Goal: Information Seeking & Learning: Learn about a topic

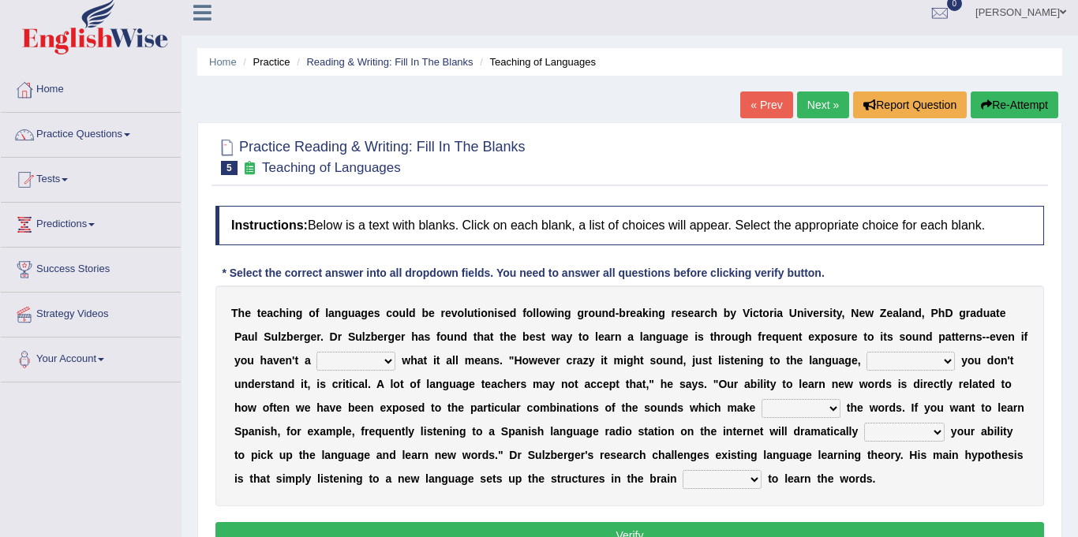
scroll to position [43, 0]
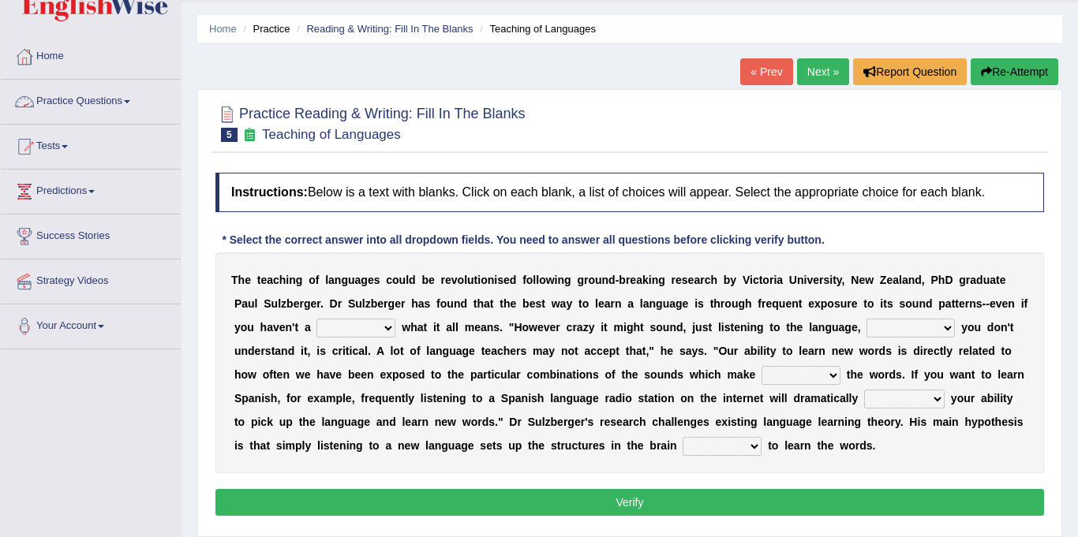
click at [84, 95] on link "Practice Questions" at bounding box center [91, 99] width 180 height 39
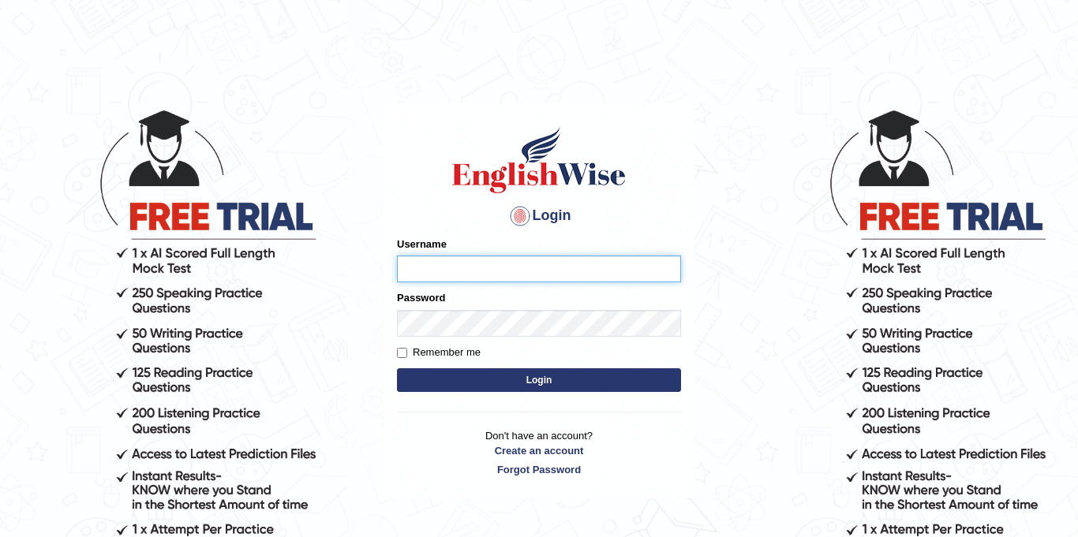
type input "Jolinaseva"
click at [440, 372] on button "Login" at bounding box center [539, 381] width 284 height 24
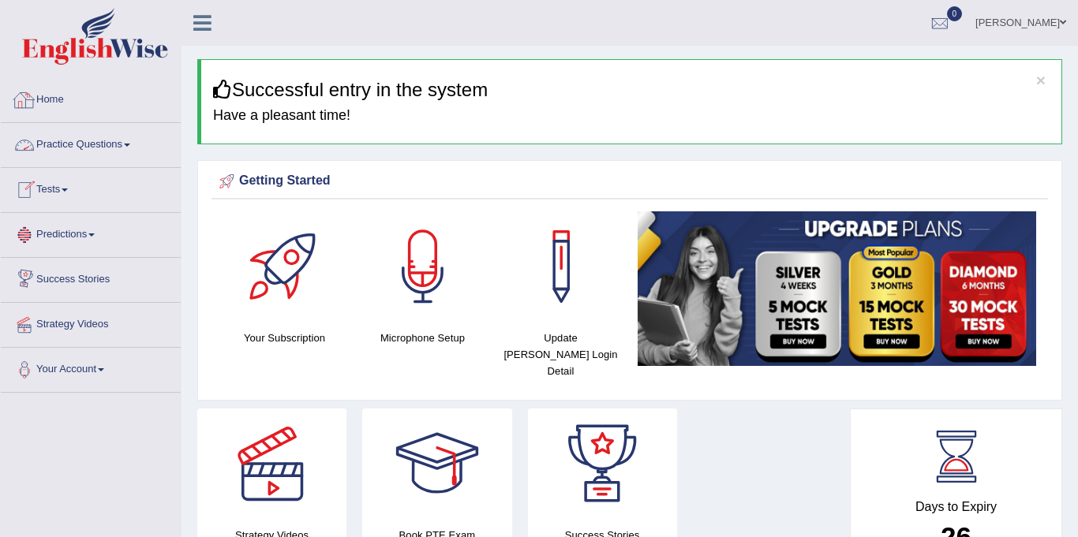
click at [92, 143] on link "Practice Questions" at bounding box center [91, 142] width 180 height 39
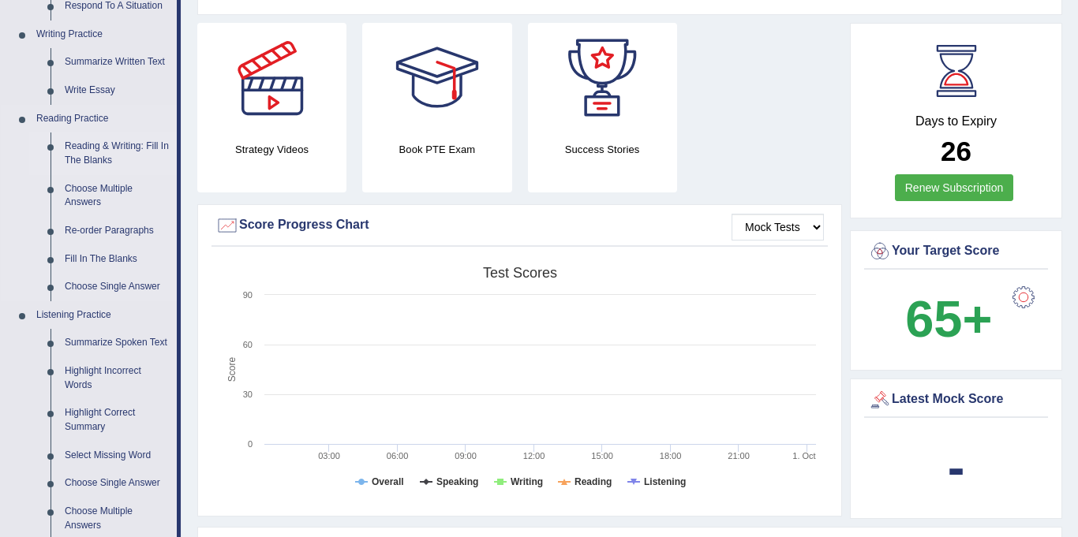
scroll to position [384, 0]
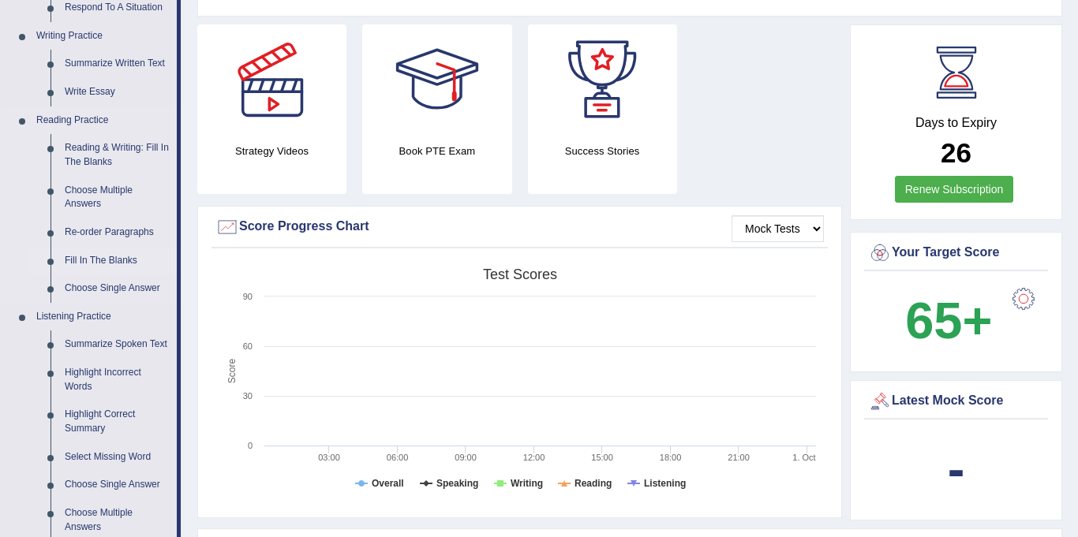
click at [95, 264] on link "Fill In The Blanks" at bounding box center [117, 261] width 119 height 28
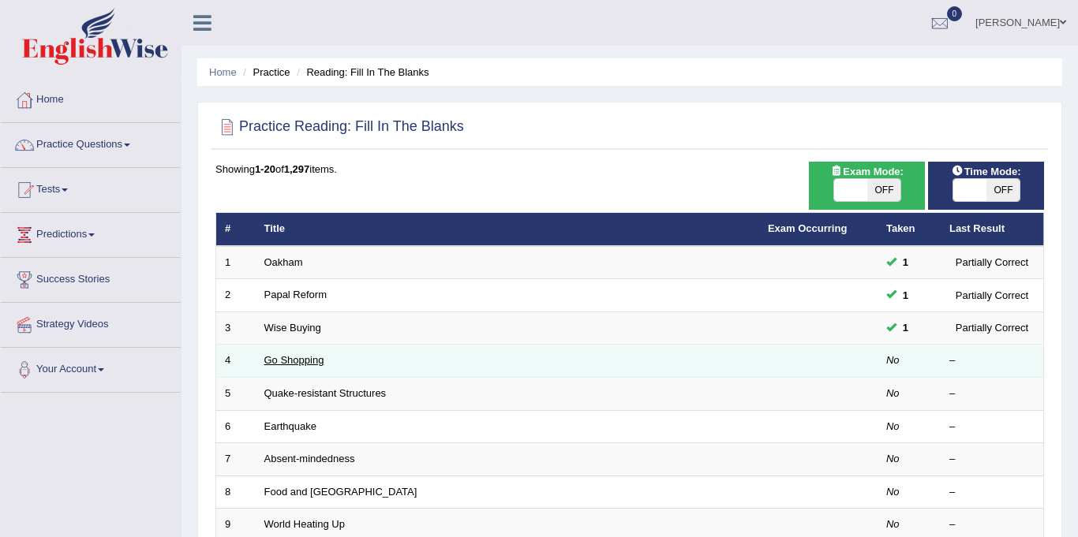
click at [303, 355] on link "Go Shopping" at bounding box center [294, 360] width 60 height 12
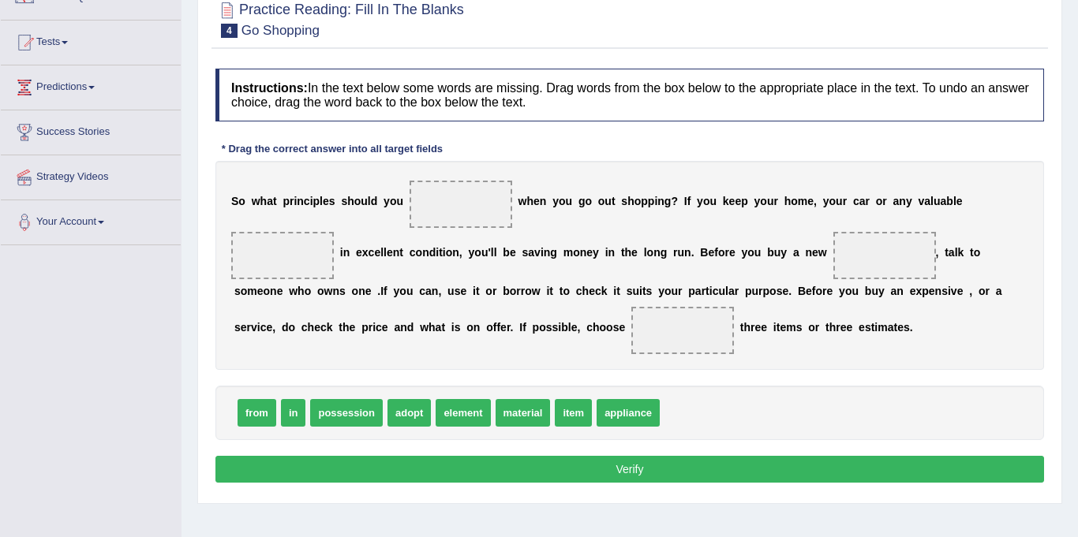
scroll to position [137, 0]
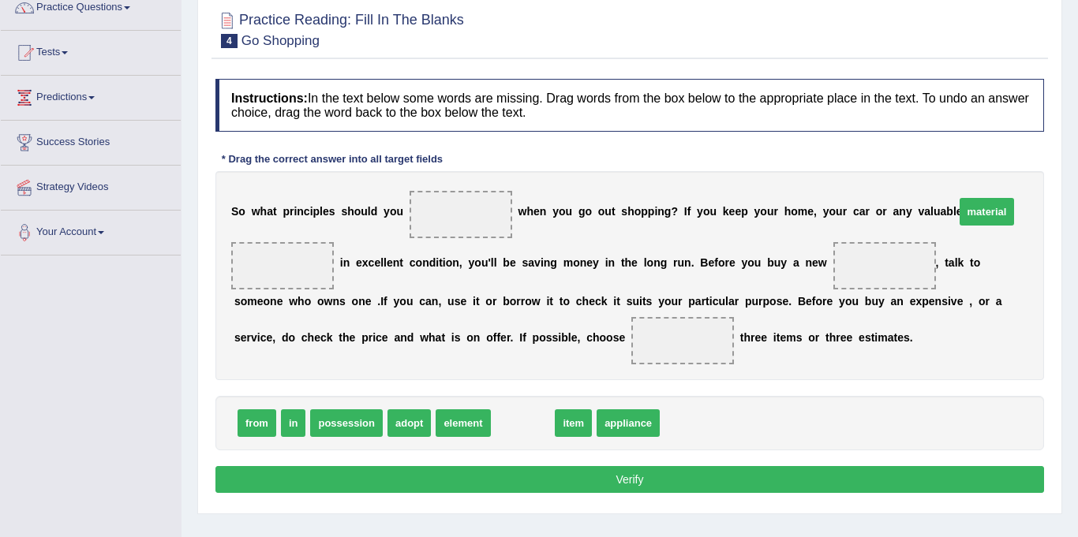
drag, startPoint x: 518, startPoint y: 420, endPoint x: 980, endPoint y: 208, distance: 507.8
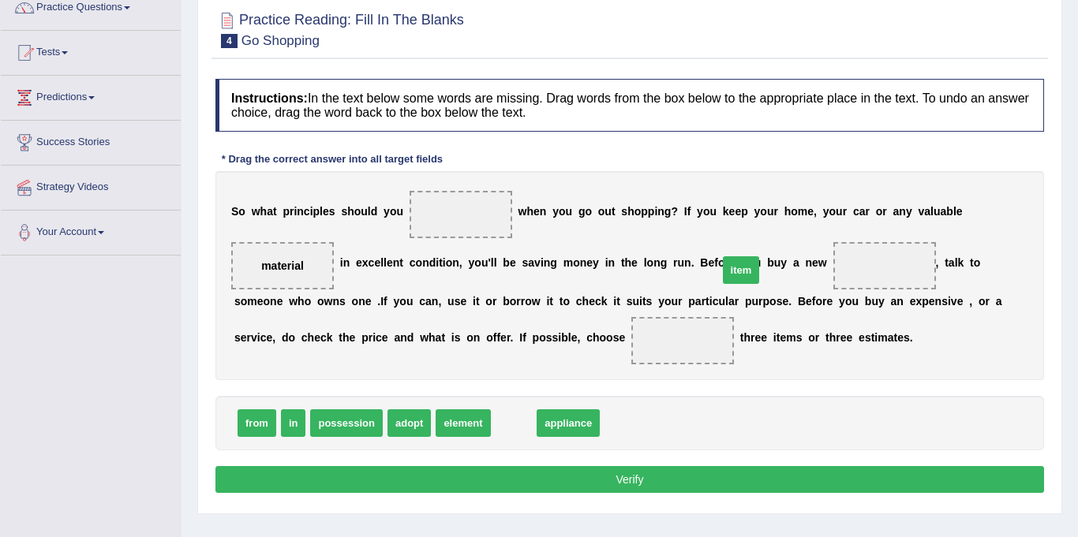
drag, startPoint x: 496, startPoint y: 423, endPoint x: 722, endPoint y: 270, distance: 273.4
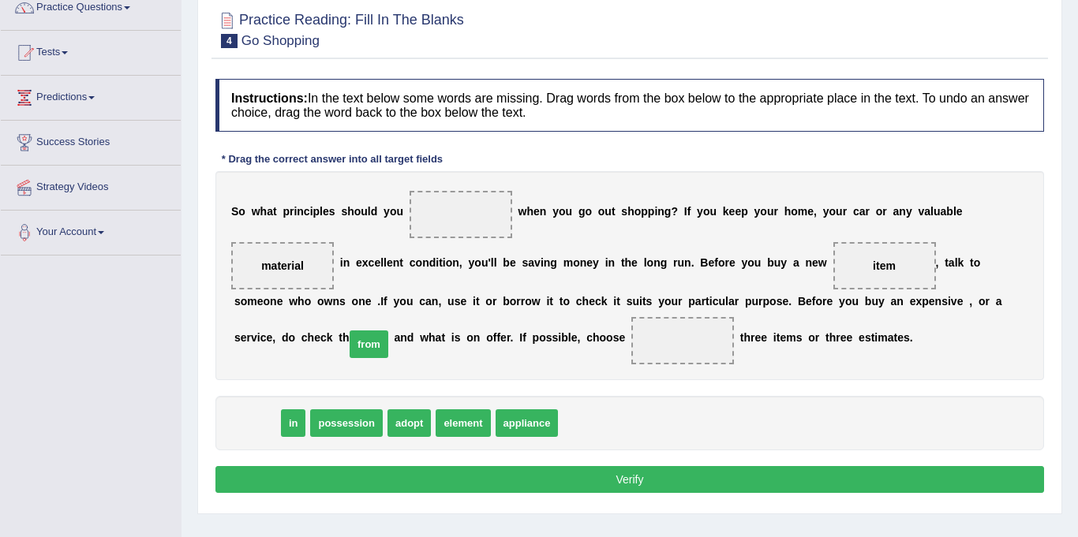
drag, startPoint x: 264, startPoint y: 415, endPoint x: 375, endPoint y: 337, distance: 136.0
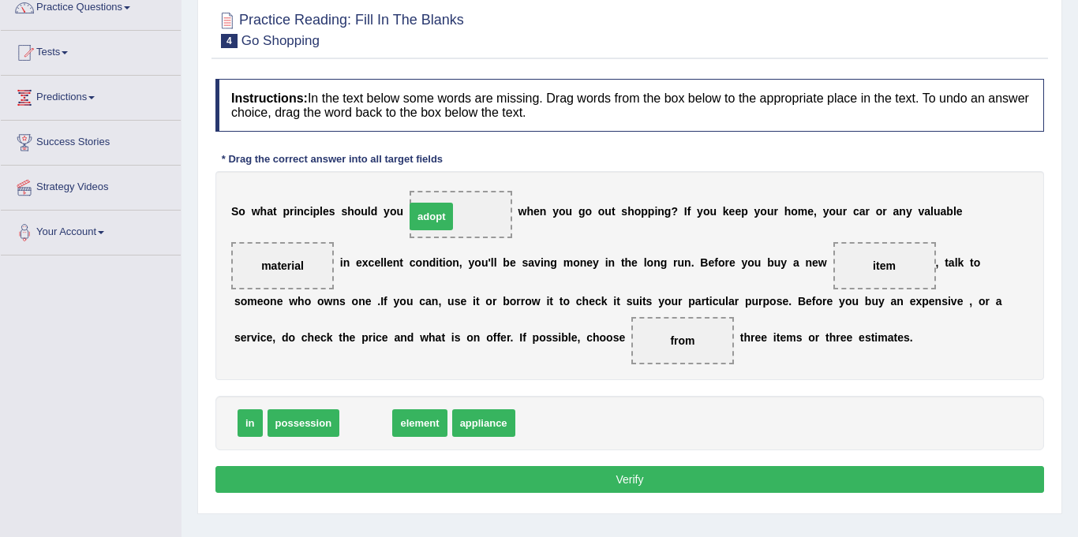
drag, startPoint x: 359, startPoint y: 428, endPoint x: 424, endPoint y: 222, distance: 216.6
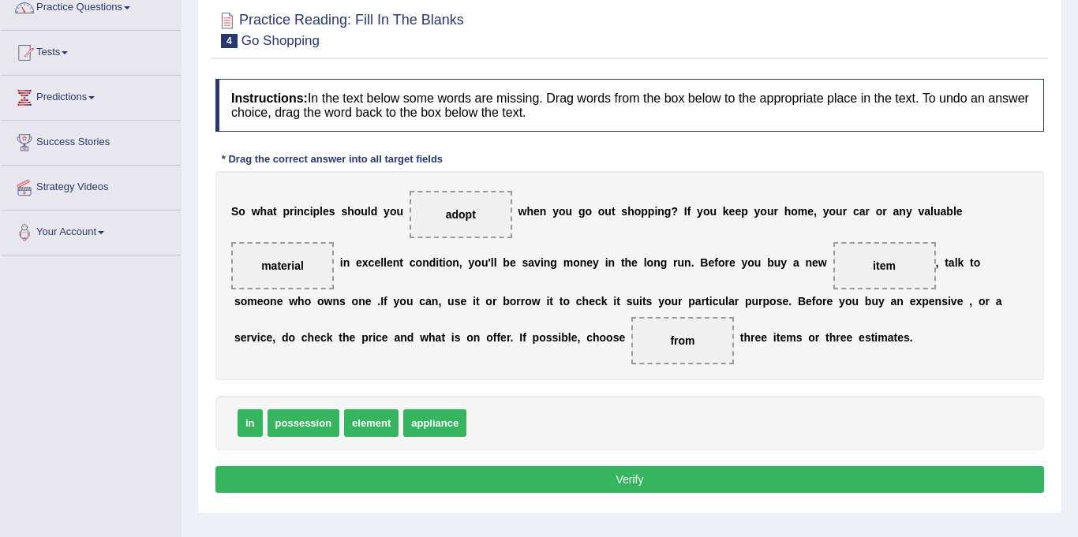
click at [536, 477] on button "Verify" at bounding box center [629, 479] width 829 height 27
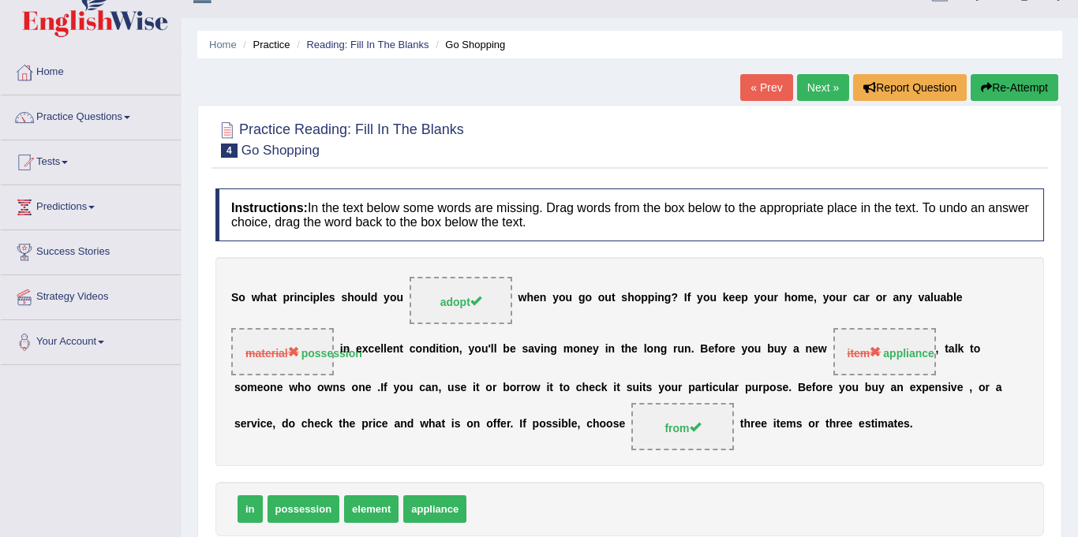
scroll to position [0, 0]
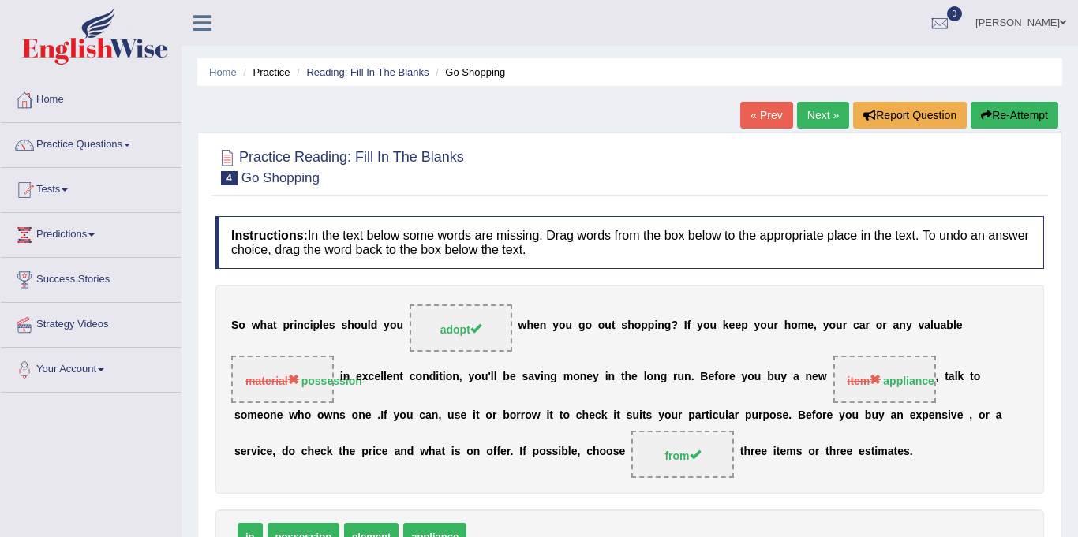
click at [828, 103] on link "Next »" at bounding box center [823, 115] width 52 height 27
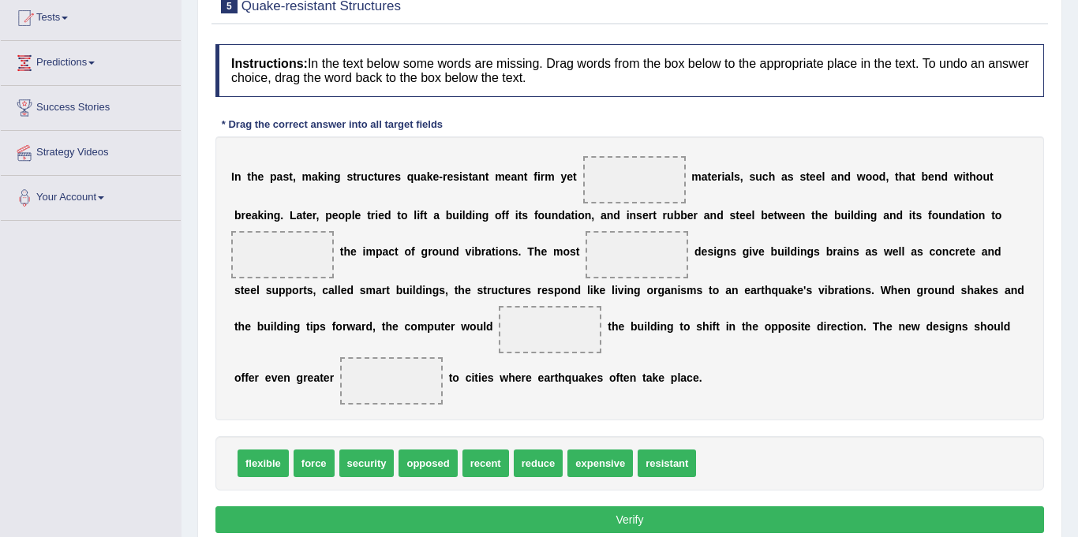
scroll to position [181, 0]
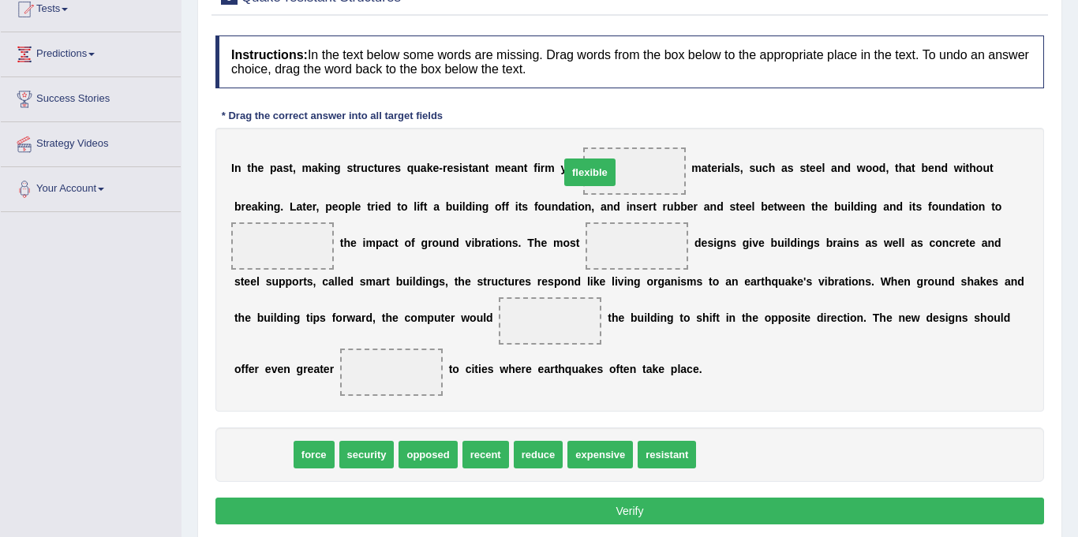
drag, startPoint x: 246, startPoint y: 458, endPoint x: 573, endPoint y: 176, distance: 431.9
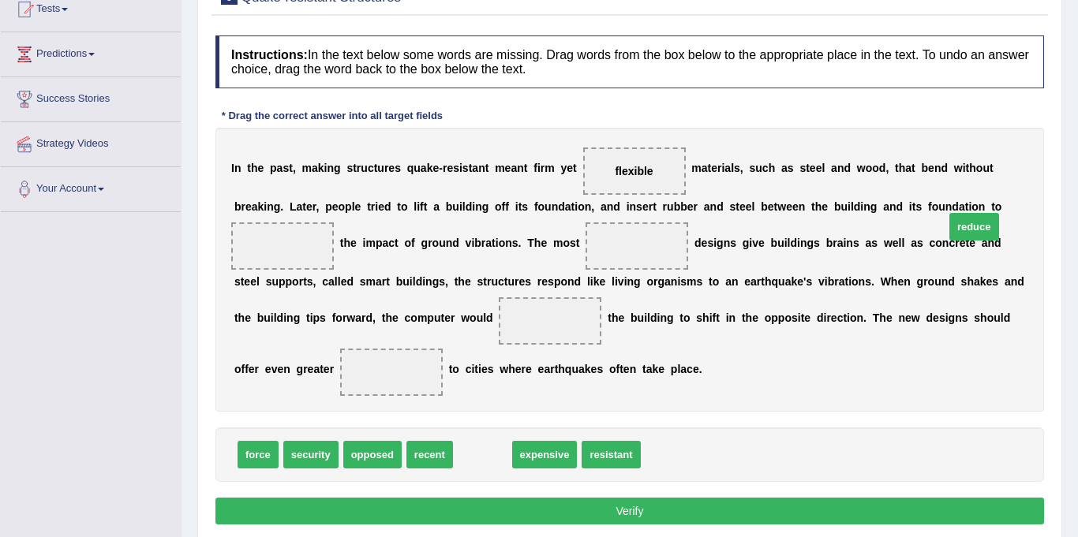
drag, startPoint x: 472, startPoint y: 458, endPoint x: 964, endPoint y: 230, distance: 542.3
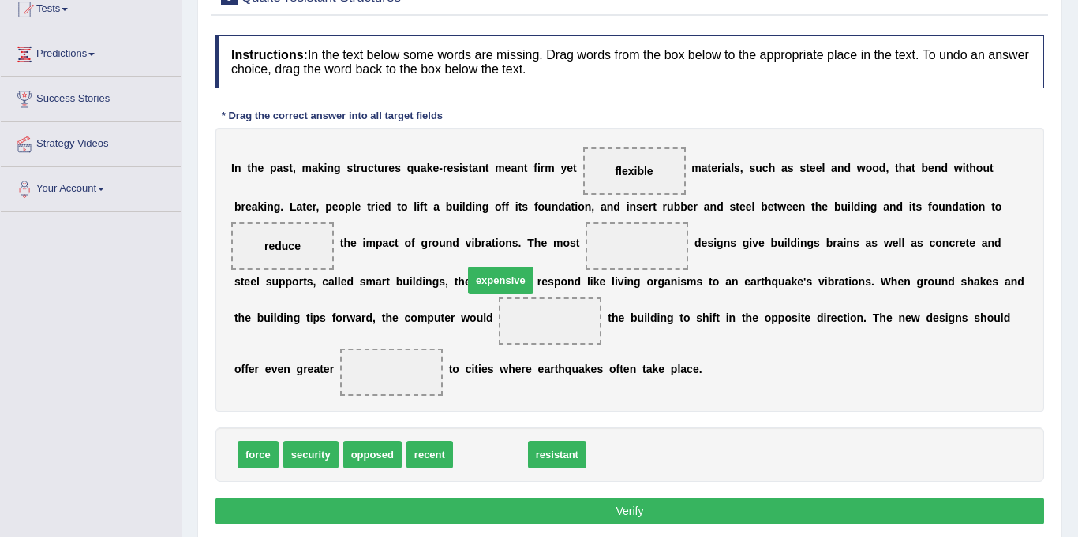
drag, startPoint x: 493, startPoint y: 451, endPoint x: 503, endPoint y: 277, distance: 174.7
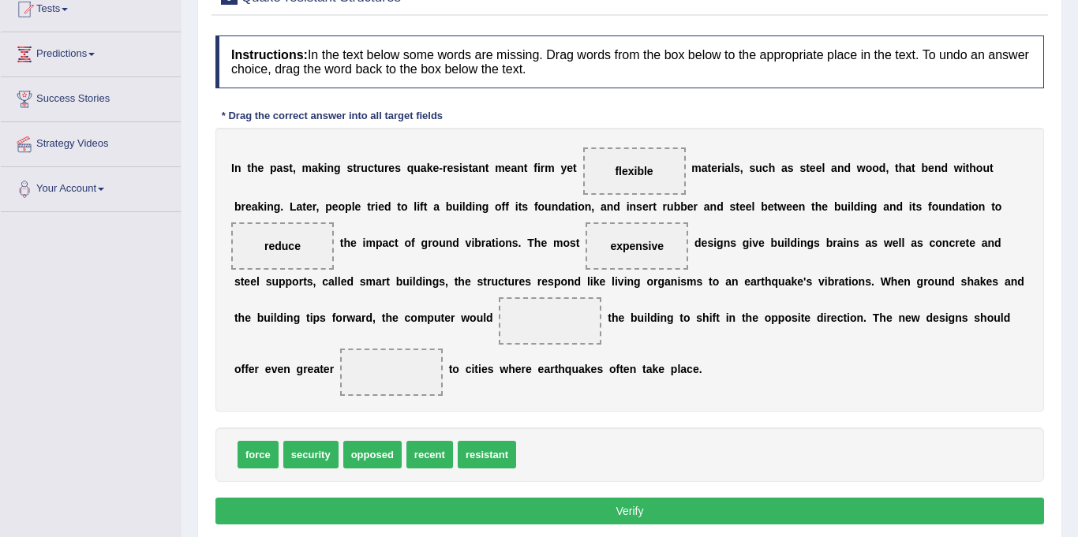
drag, startPoint x: 312, startPoint y: 410, endPoint x: 298, endPoint y: 380, distance: 32.5
click at [298, 358] on div "Instructions: In the text below some words are missing. Drag words from the box…" at bounding box center [629, 283] width 836 height 510
drag, startPoint x: 316, startPoint y: 451, endPoint x: 307, endPoint y: 367, distance: 84.9
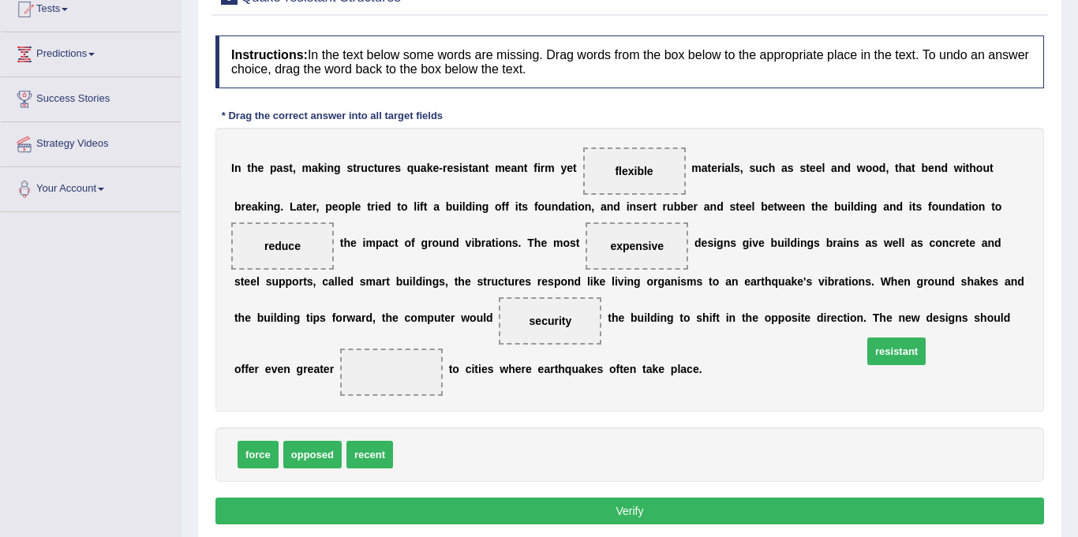
drag, startPoint x: 423, startPoint y: 460, endPoint x: 898, endPoint y: 357, distance: 486.0
click at [627, 510] on button "Verify" at bounding box center [629, 511] width 829 height 27
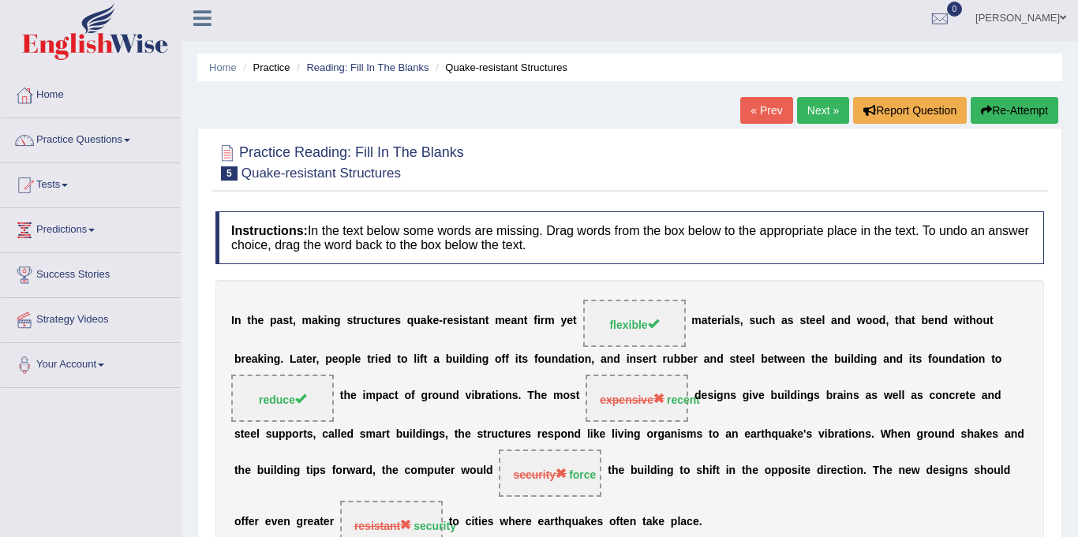
scroll to position [0, 0]
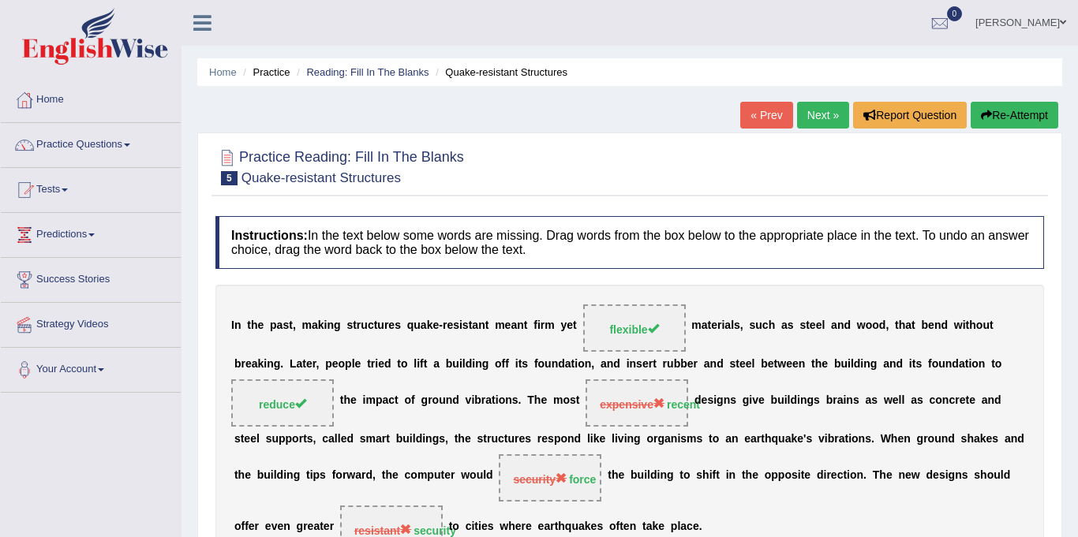
click at [832, 115] on link "Next »" at bounding box center [823, 115] width 52 height 27
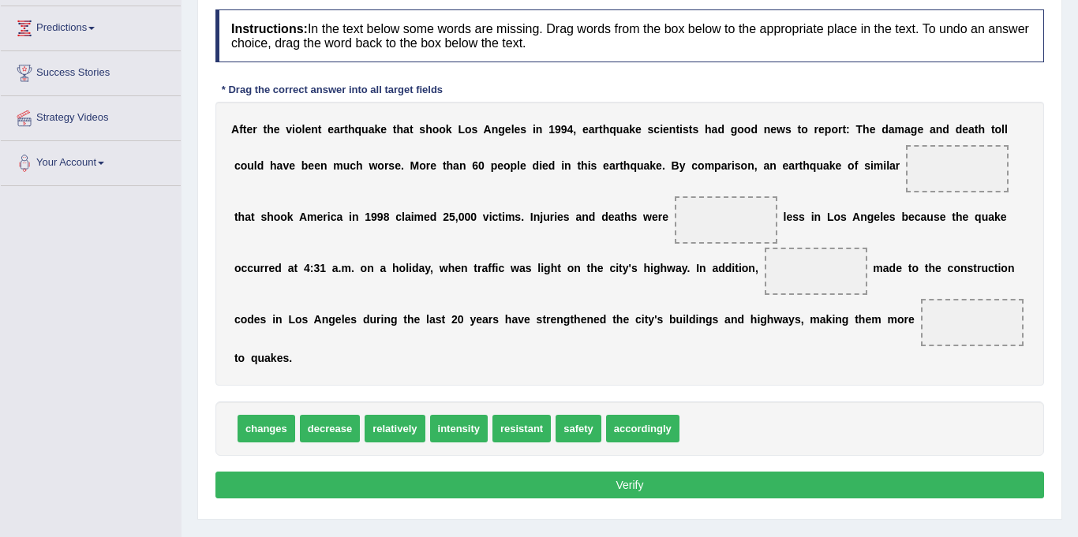
scroll to position [199, 0]
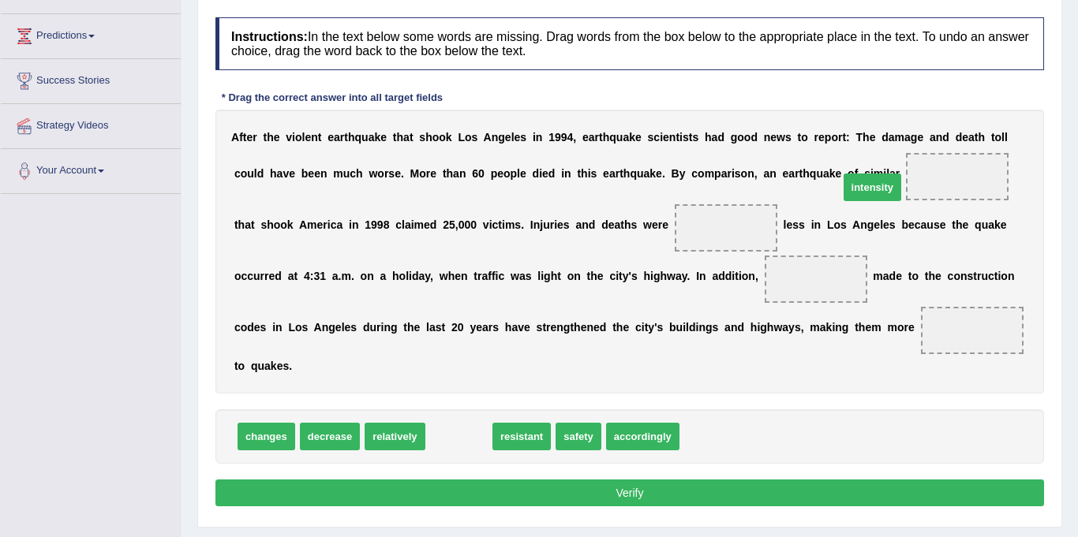
drag, startPoint x: 440, startPoint y: 417, endPoint x: 845, endPoint y: 172, distance: 473.0
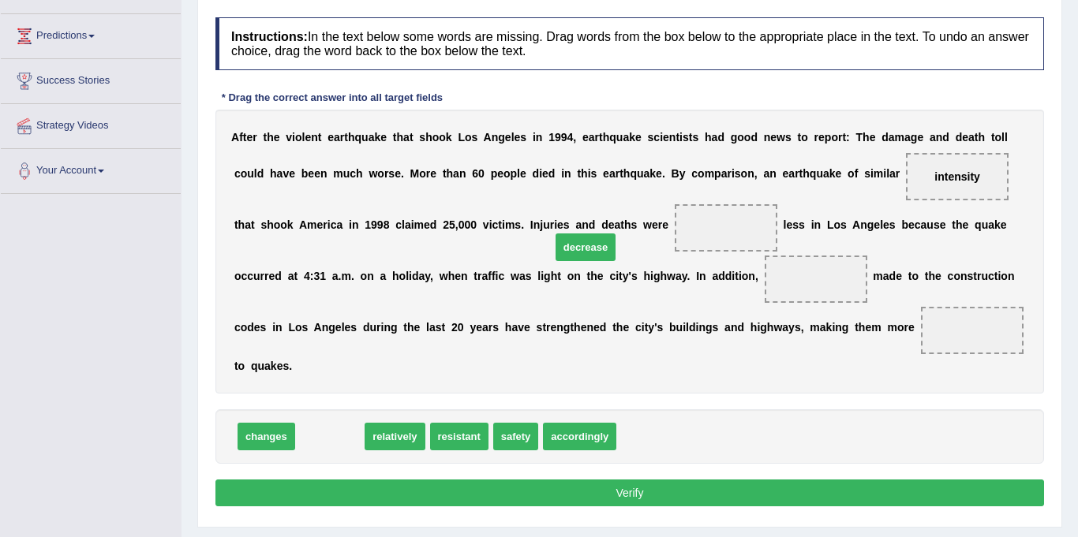
drag, startPoint x: 335, startPoint y: 408, endPoint x: 591, endPoint y: 219, distance: 318.2
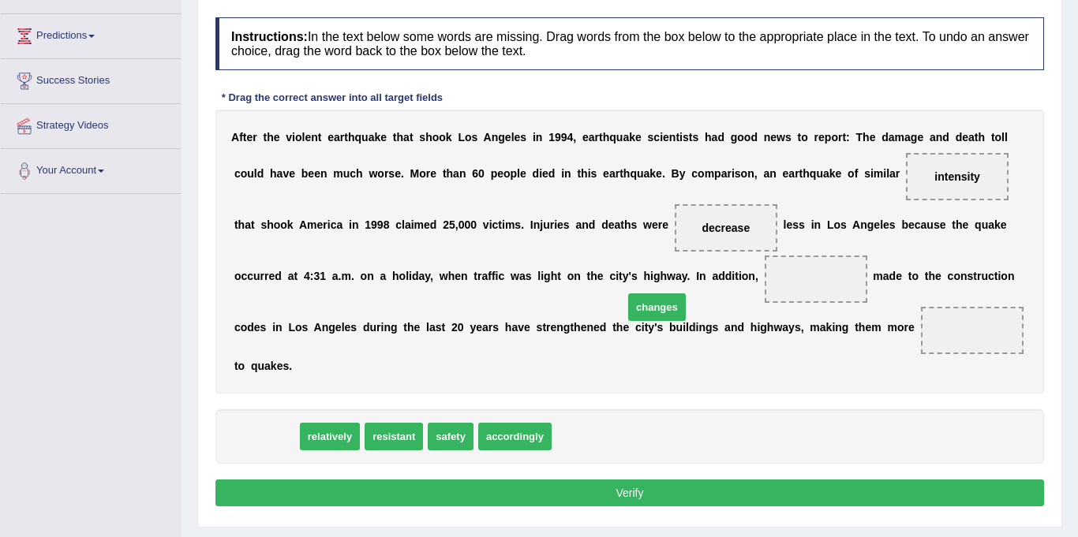
drag, startPoint x: 271, startPoint y: 417, endPoint x: 660, endPoint y: 289, distance: 409.0
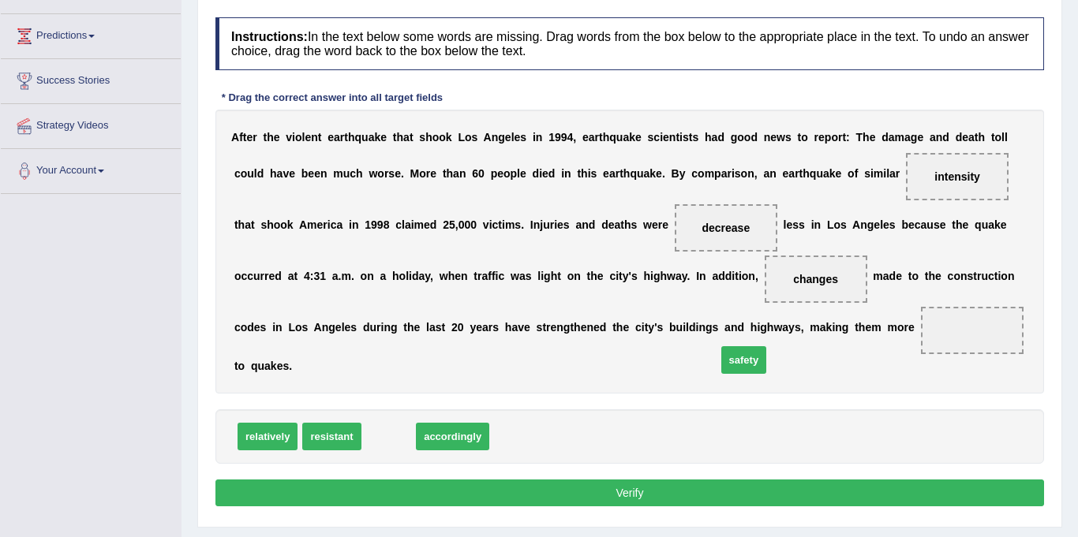
drag, startPoint x: 385, startPoint y: 420, endPoint x: 732, endPoint y: 328, distance: 359.1
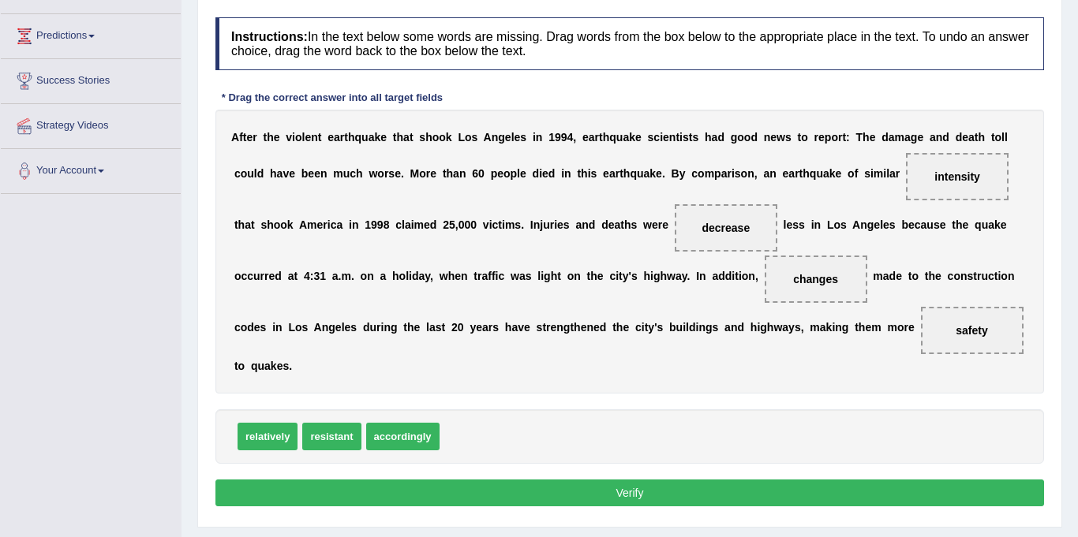
click at [638, 480] on button "Verify" at bounding box center [629, 493] width 829 height 27
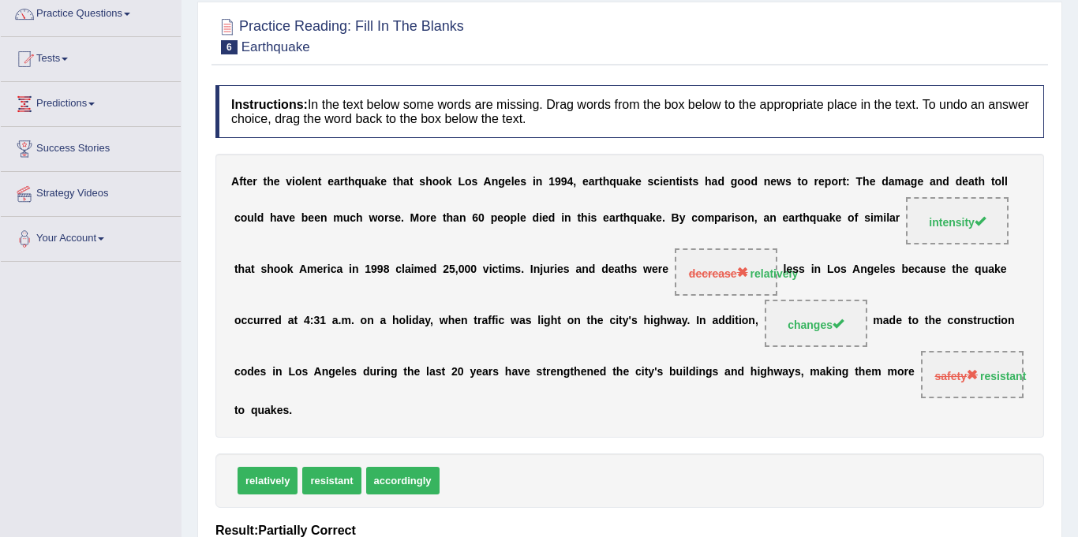
scroll to position [0, 0]
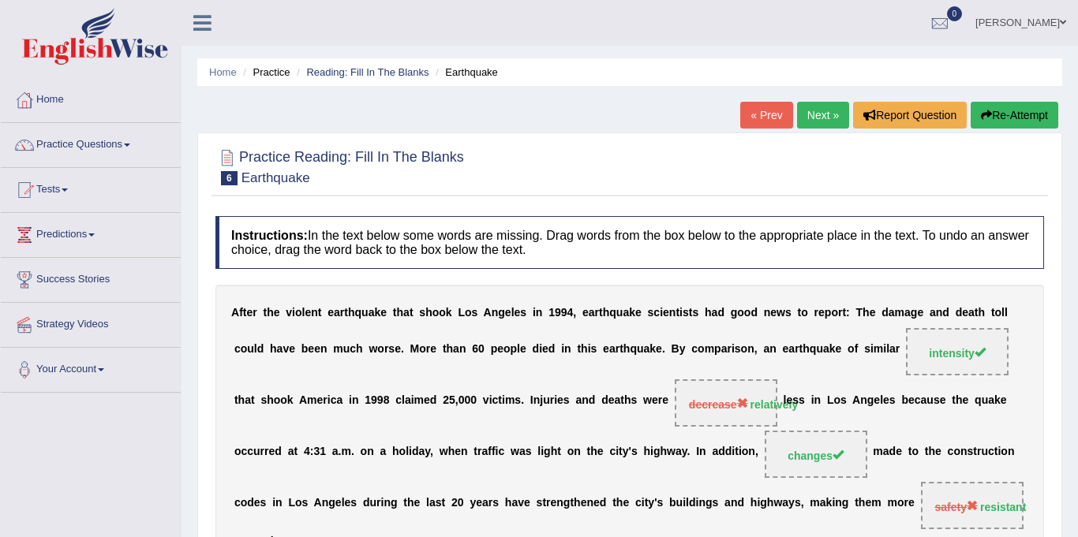
click at [813, 115] on link "Next »" at bounding box center [823, 115] width 52 height 27
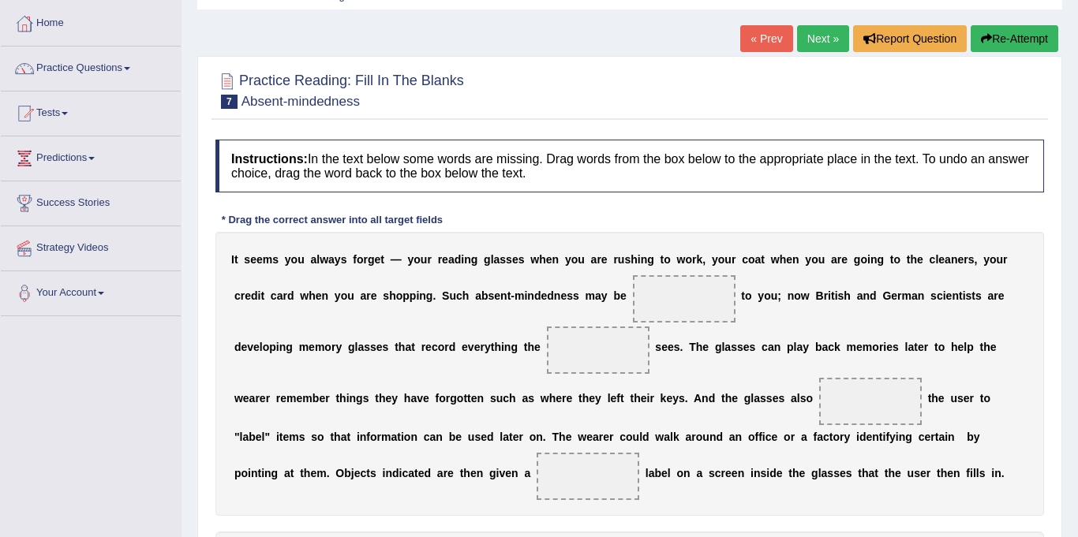
scroll to position [84, 0]
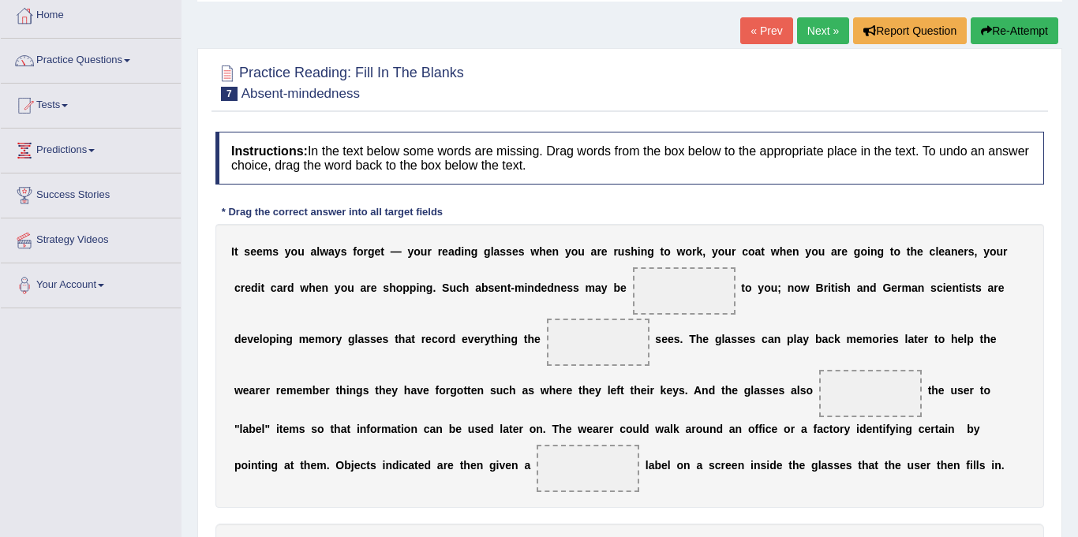
click at [633, 282] on span at bounding box center [684, 291] width 103 height 47
click at [633, 291] on span at bounding box center [684, 291] width 103 height 47
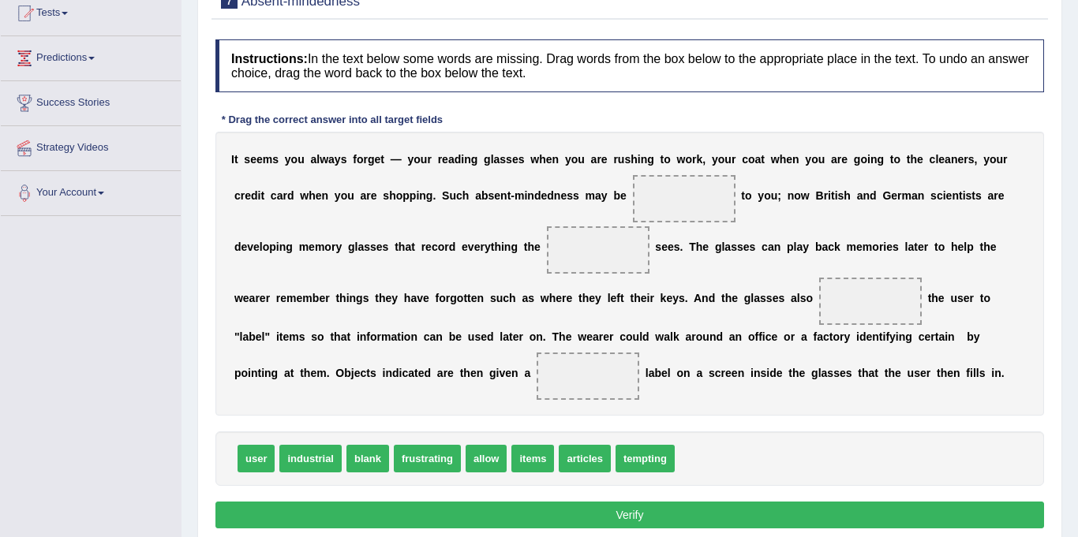
scroll to position [175, 0]
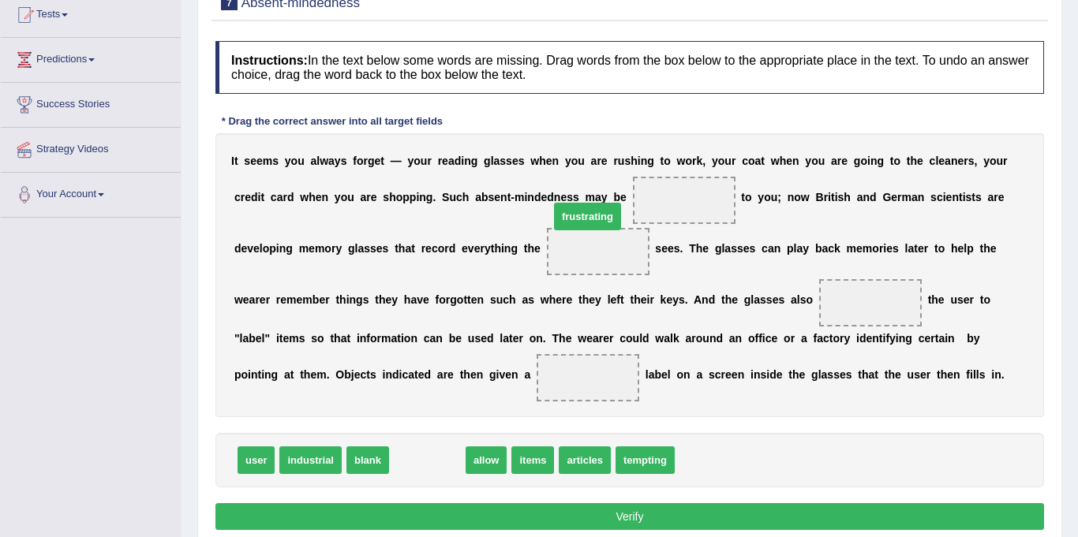
drag, startPoint x: 414, startPoint y: 461, endPoint x: 574, endPoint y: 217, distance: 291.8
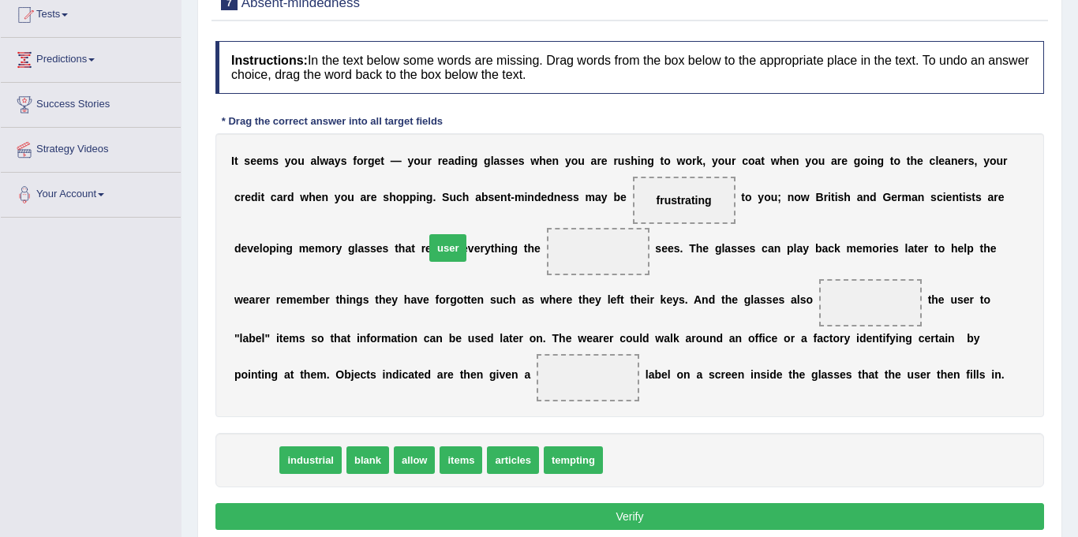
drag, startPoint x: 255, startPoint y: 457, endPoint x: 455, endPoint y: 246, distance: 290.8
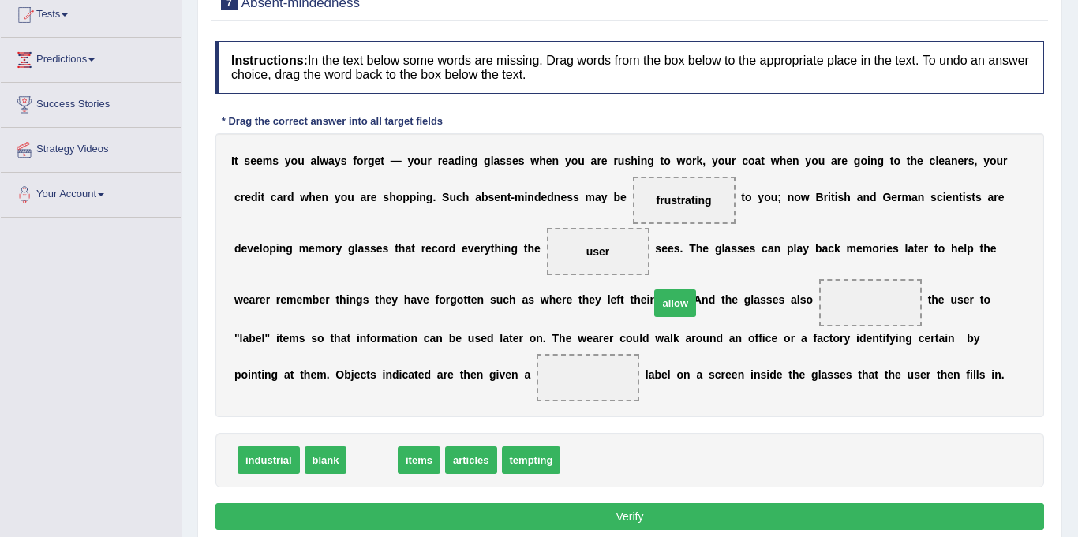
drag, startPoint x: 371, startPoint y: 471, endPoint x: 674, endPoint y: 314, distance: 341.3
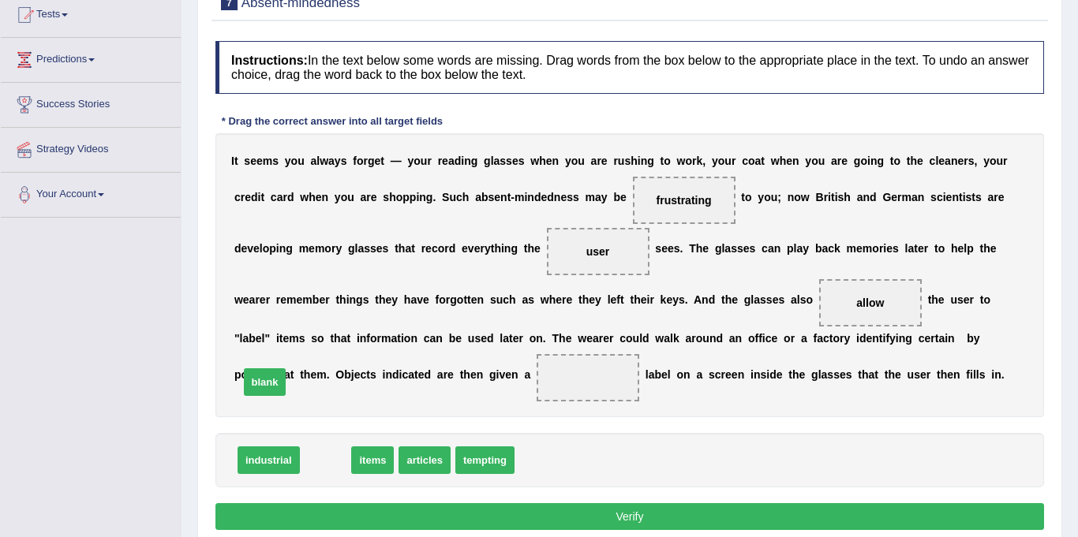
drag, startPoint x: 312, startPoint y: 470, endPoint x: 251, endPoint y: 389, distance: 102.0
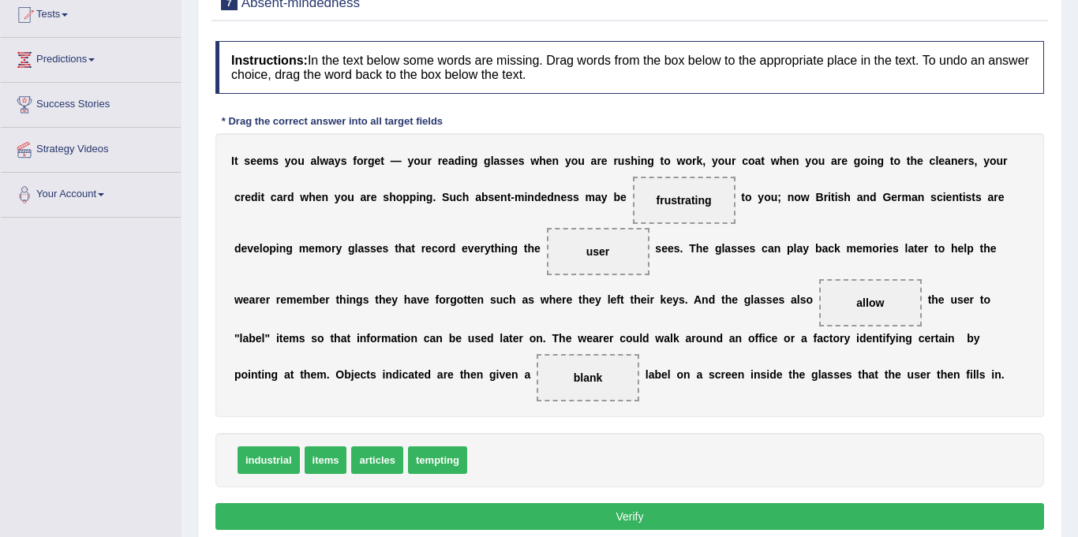
click at [378, 512] on button "Verify" at bounding box center [629, 516] width 829 height 27
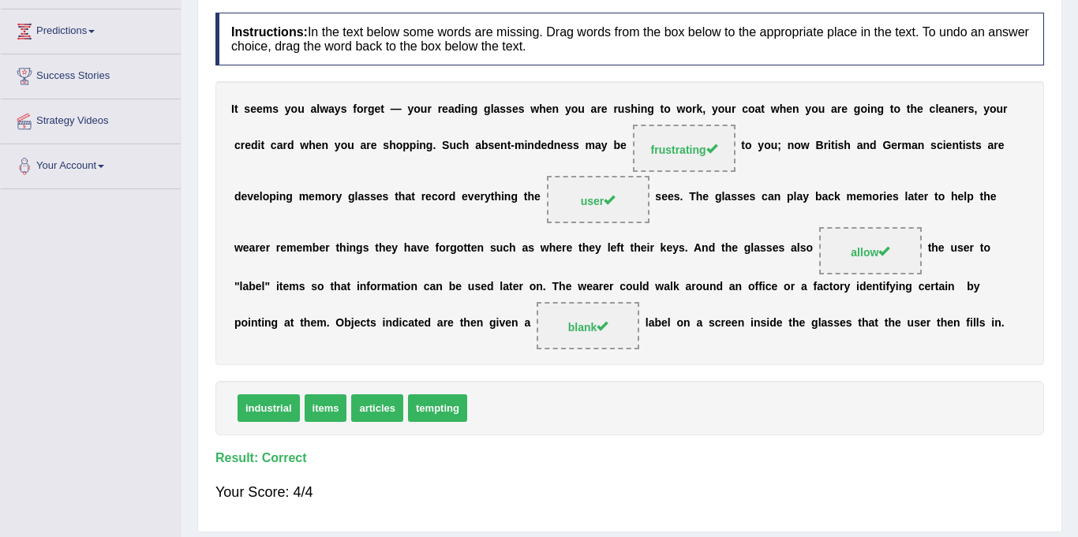
drag, startPoint x: 448, startPoint y: 289, endPoint x: 481, endPoint y: 201, distance: 93.7
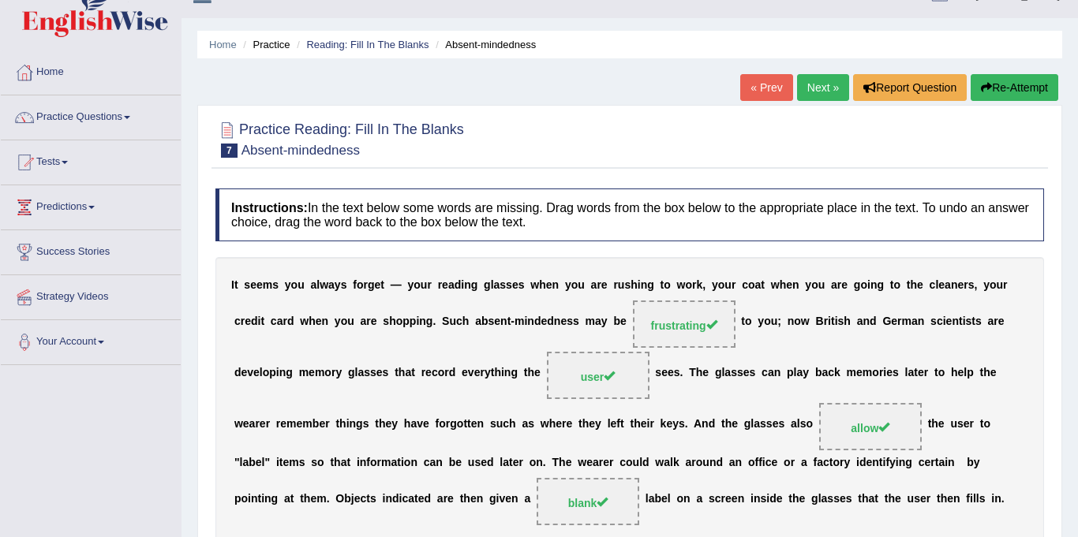
scroll to position [0, 0]
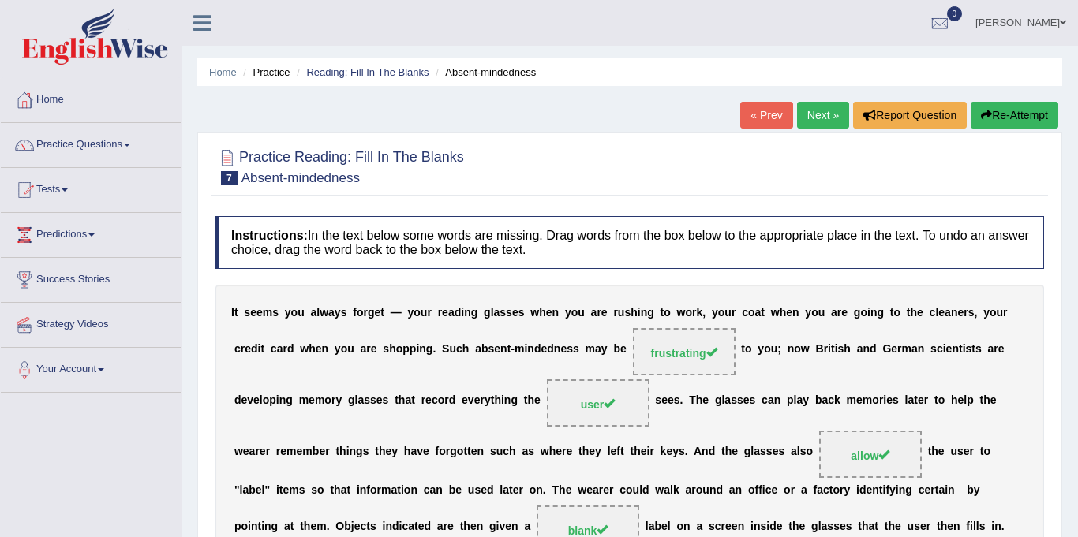
drag, startPoint x: 816, startPoint y: 119, endPoint x: 829, endPoint y: 110, distance: 16.4
click at [818, 118] on link "Next »" at bounding box center [823, 115] width 52 height 27
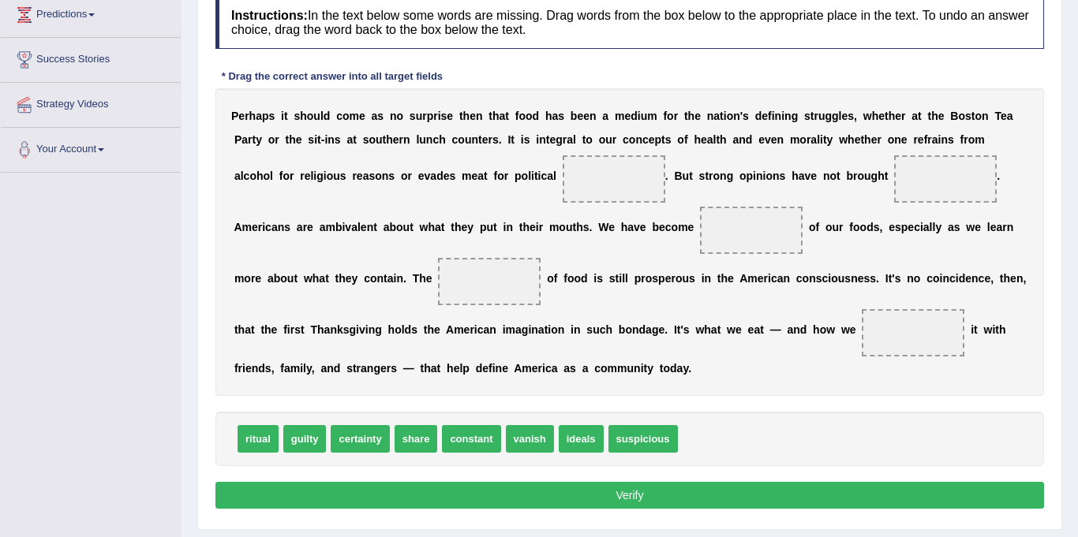
scroll to position [214, 0]
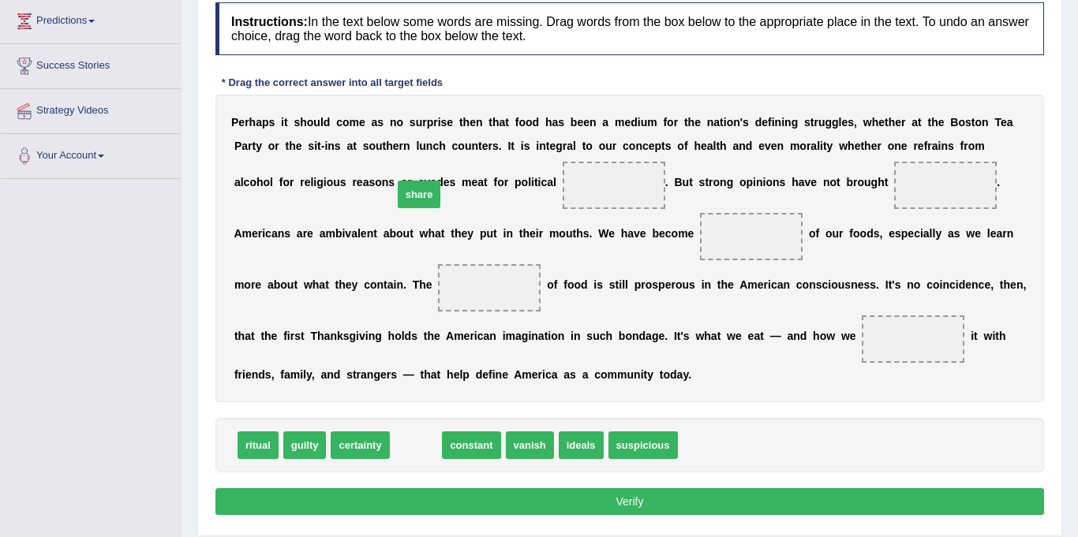
drag, startPoint x: 417, startPoint y: 447, endPoint x: 420, endPoint y: 196, distance: 251.0
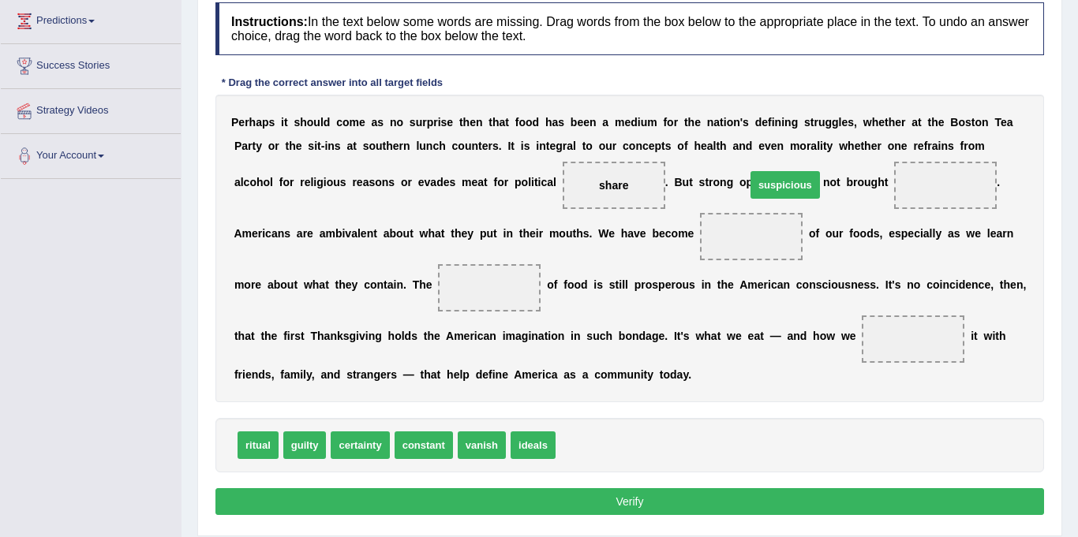
drag, startPoint x: 586, startPoint y: 420, endPoint x: 754, endPoint y: 185, distance: 289.1
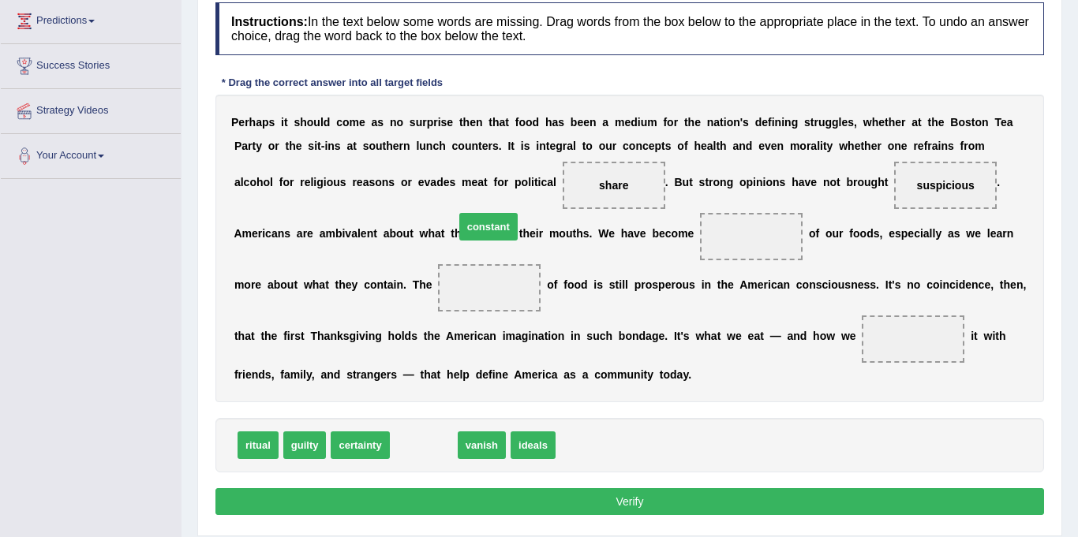
drag, startPoint x: 413, startPoint y: 437, endPoint x: 469, endPoint y: 232, distance: 212.7
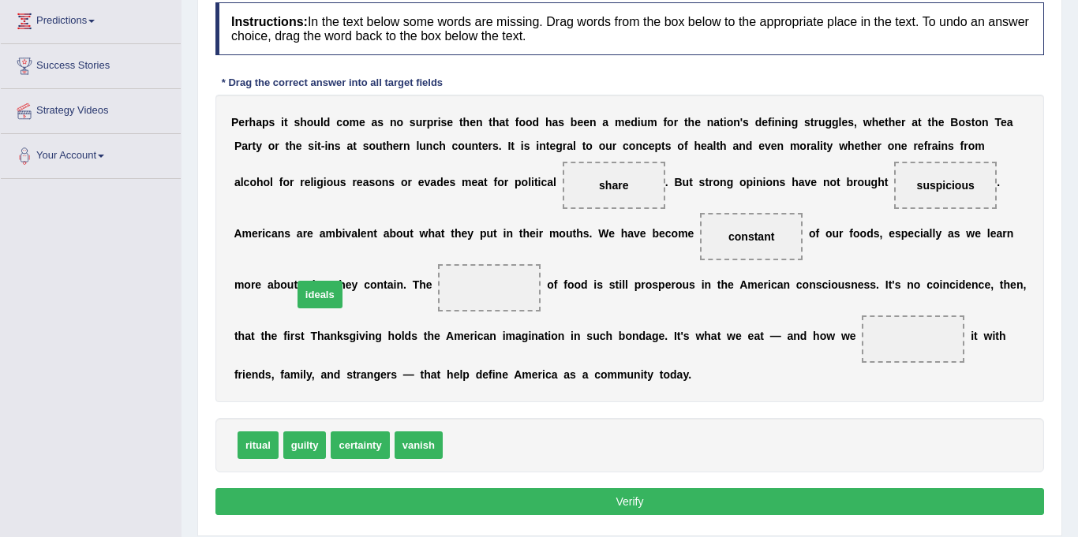
drag, startPoint x: 453, startPoint y: 440, endPoint x: 297, endPoint y: 292, distance: 215.5
drag, startPoint x: 436, startPoint y: 180, endPoint x: 683, endPoint y: 333, distance: 290.6
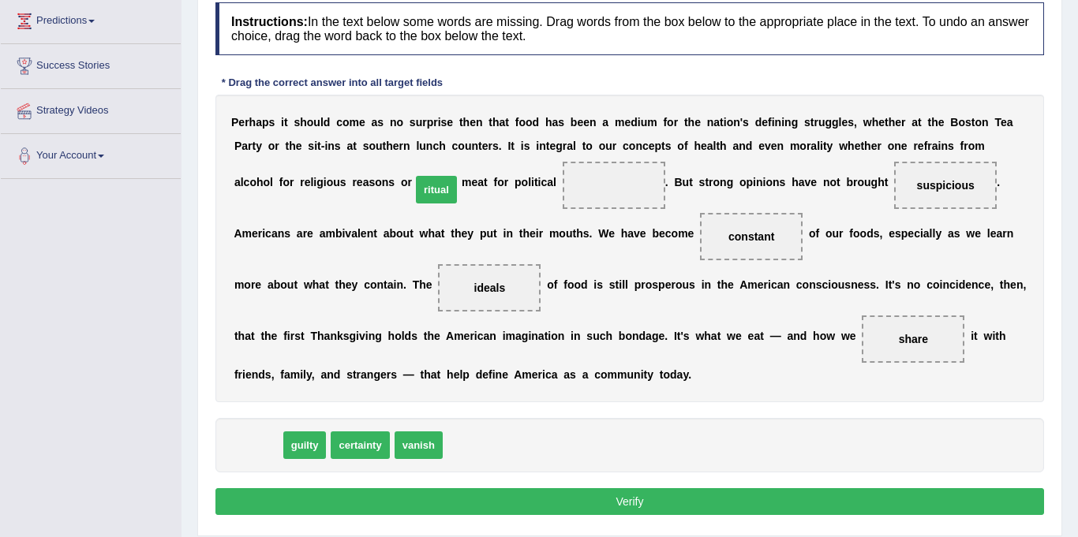
drag, startPoint x: 252, startPoint y: 447, endPoint x: 430, endPoint y: 192, distance: 311.7
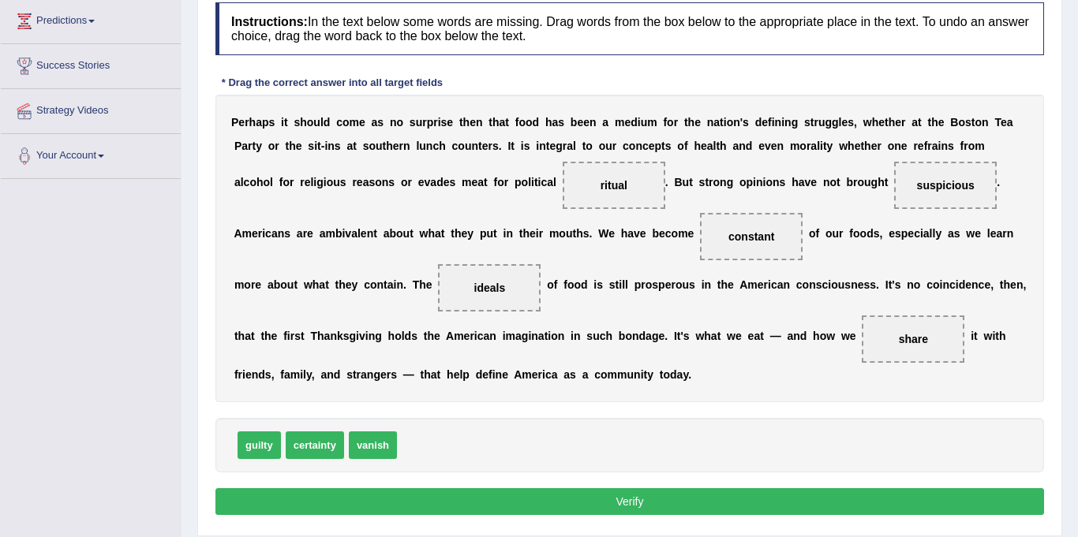
click at [597, 499] on button "Verify" at bounding box center [629, 501] width 829 height 27
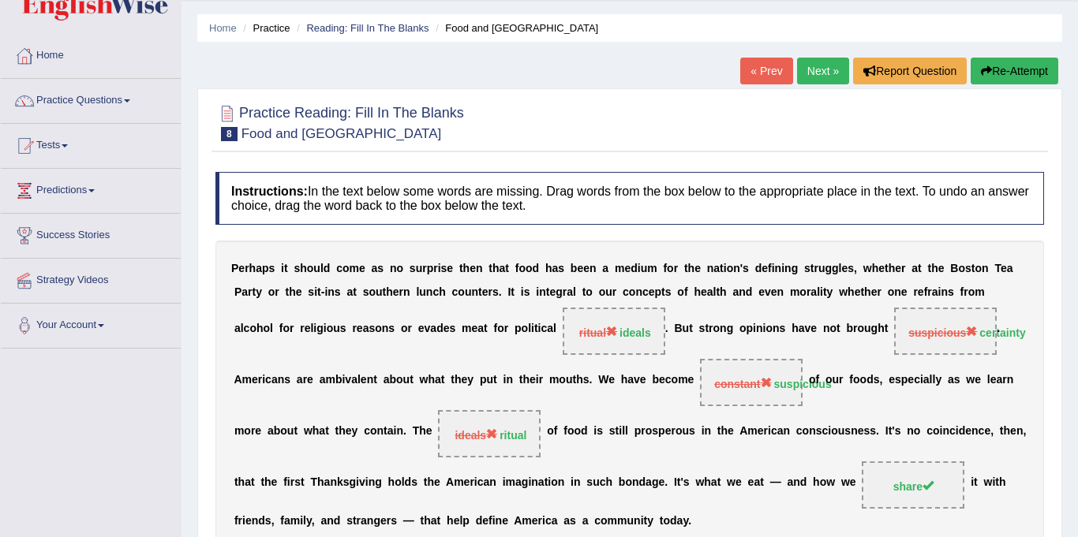
scroll to position [43, 0]
click at [812, 72] on link "Next »" at bounding box center [823, 71] width 52 height 27
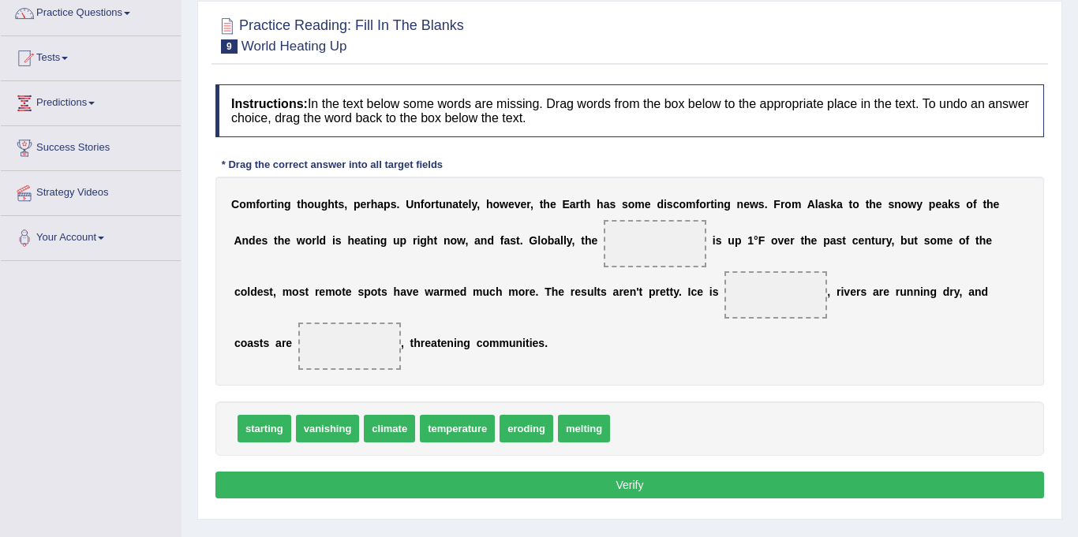
scroll to position [198, 0]
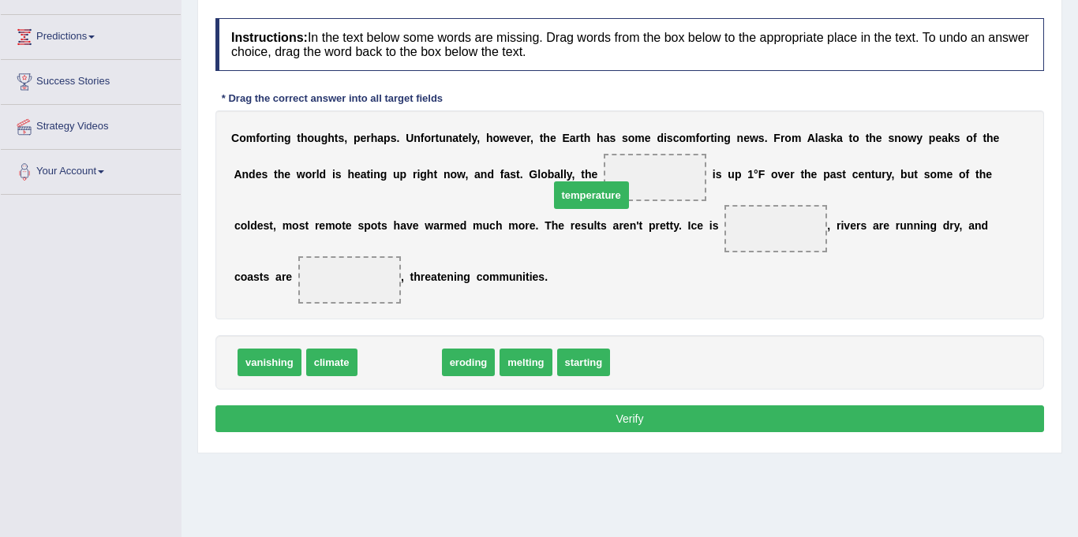
drag, startPoint x: 406, startPoint y: 334, endPoint x: 597, endPoint y: 167, distance: 252.8
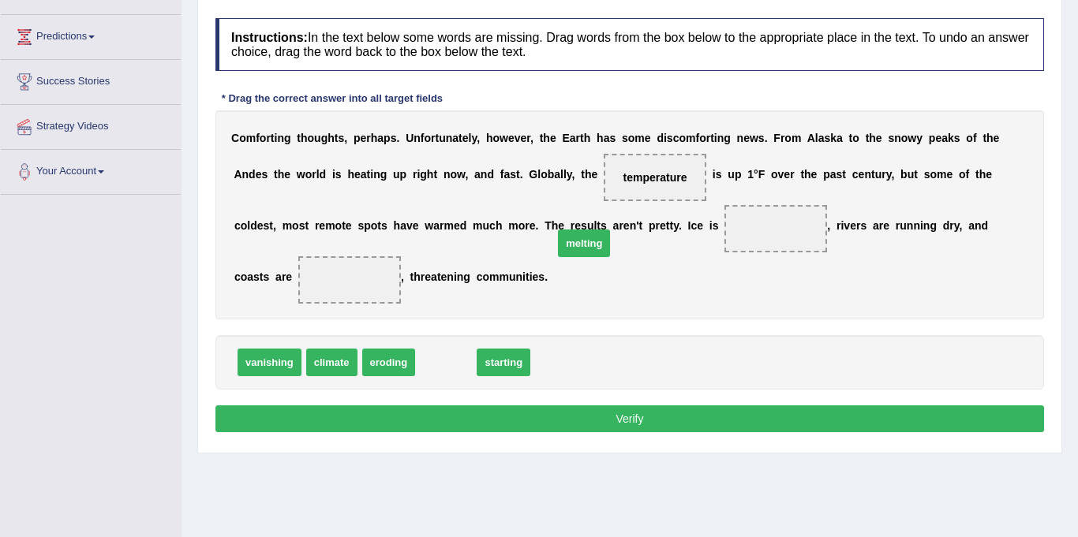
drag, startPoint x: 427, startPoint y: 327, endPoint x: 565, endPoint y: 208, distance: 182.4
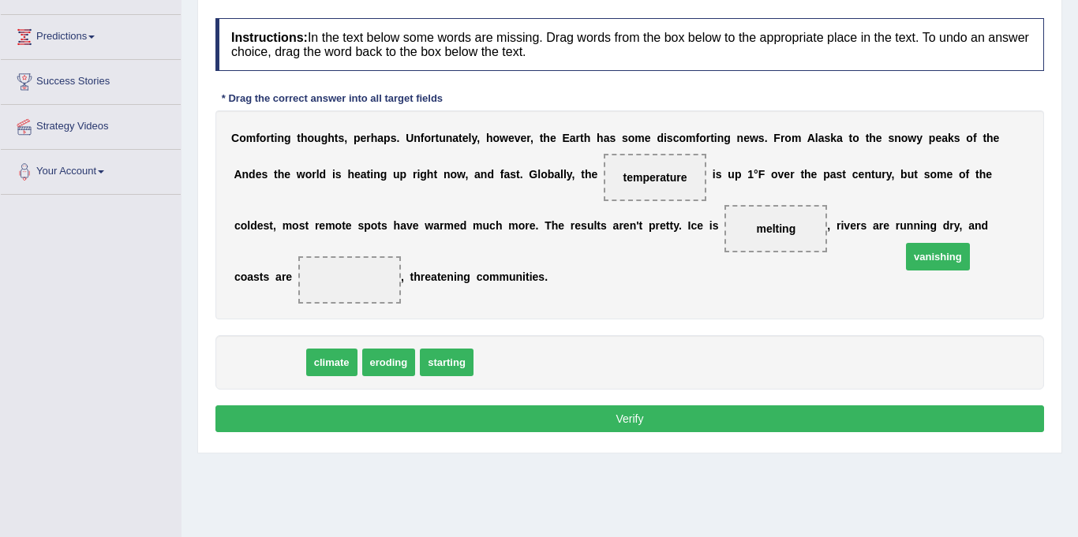
drag, startPoint x: 272, startPoint y: 338, endPoint x: 934, endPoint y: 236, distance: 669.9
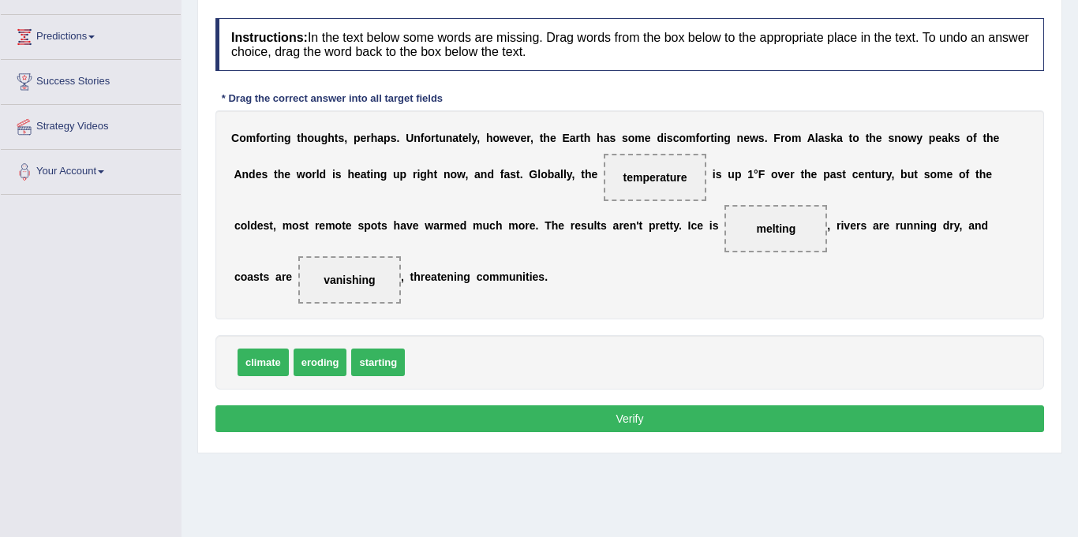
click at [642, 406] on button "Verify" at bounding box center [629, 419] width 829 height 27
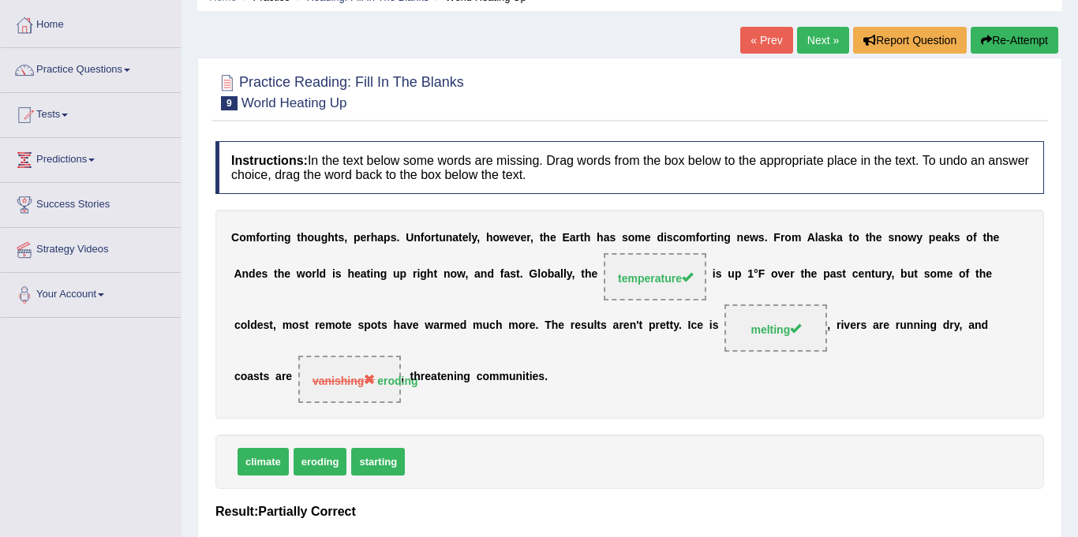
scroll to position [45, 0]
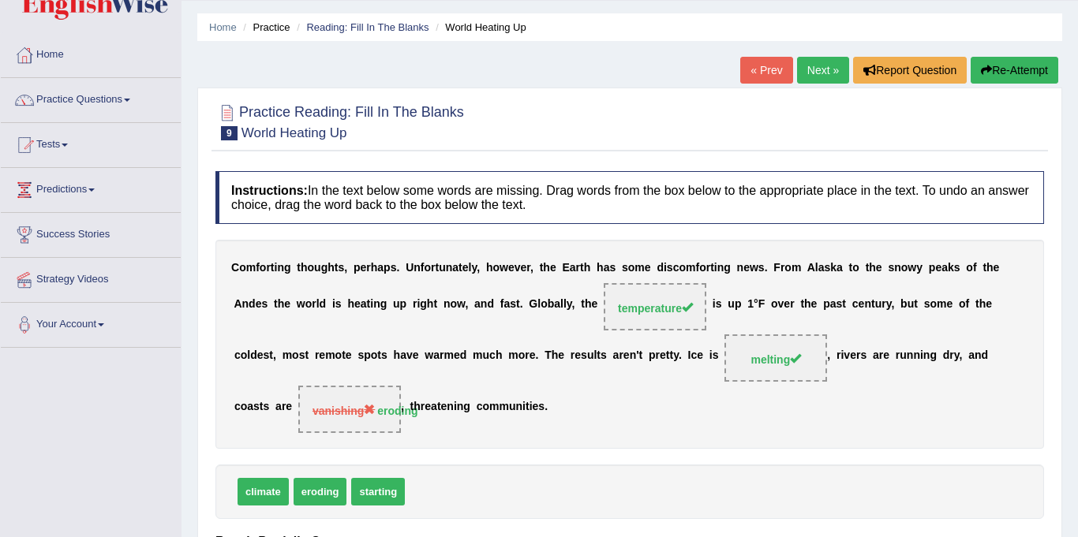
click at [810, 70] on link "Next »" at bounding box center [823, 70] width 52 height 27
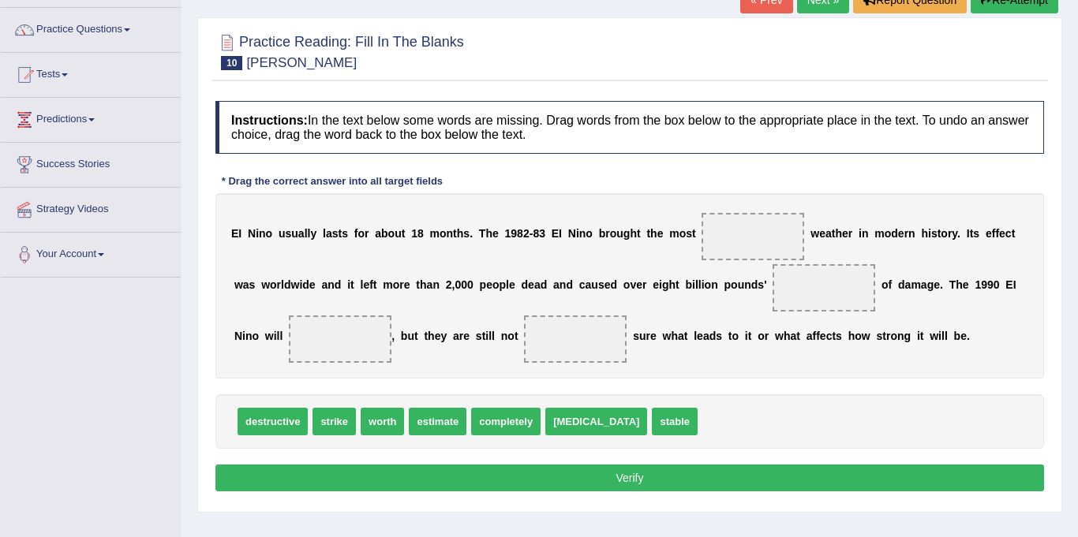
scroll to position [129, 0]
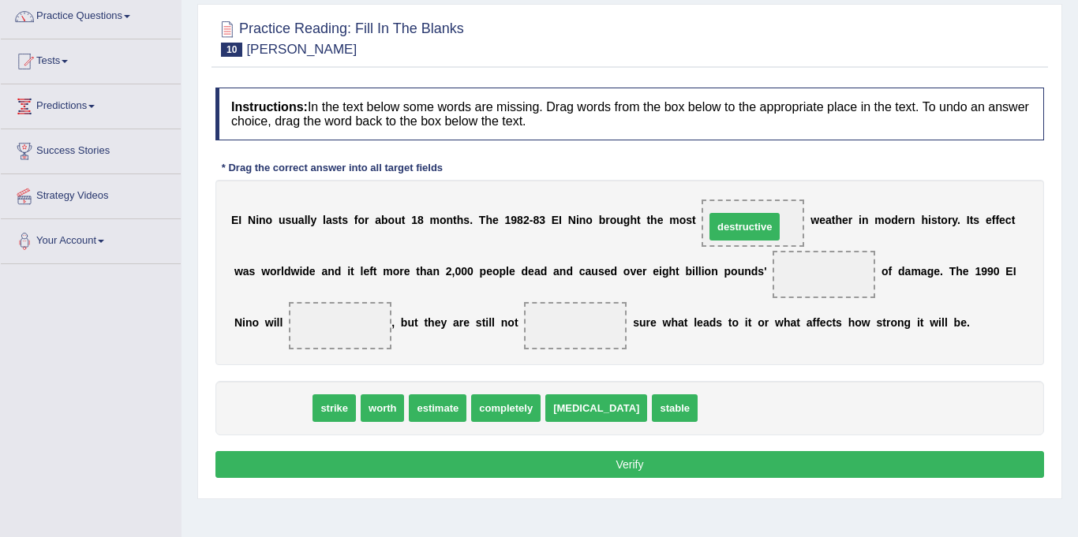
drag, startPoint x: 289, startPoint y: 406, endPoint x: 761, endPoint y: 225, distance: 505.6
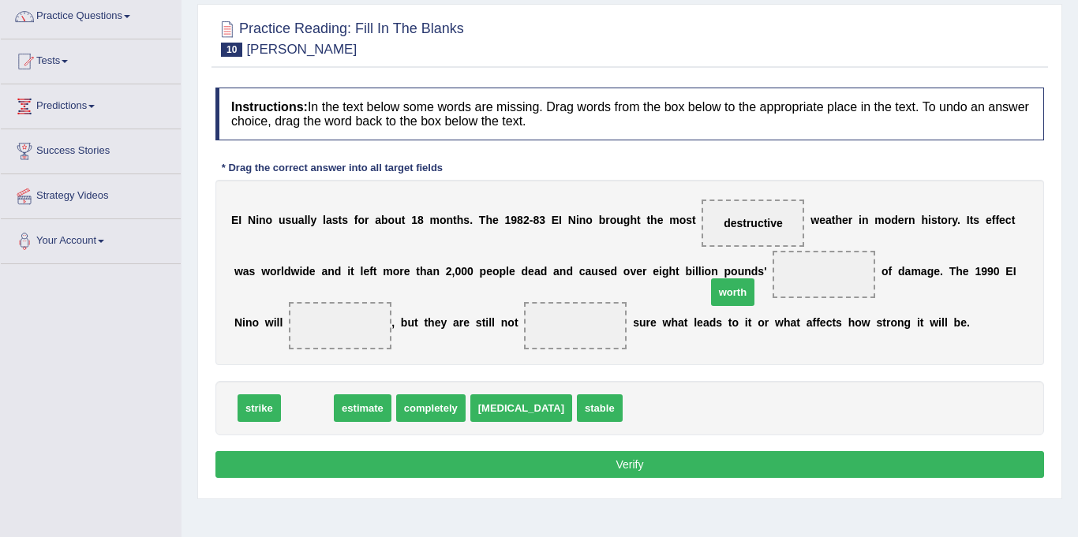
drag, startPoint x: 374, startPoint y: 414, endPoint x: 743, endPoint y: 292, distance: 388.8
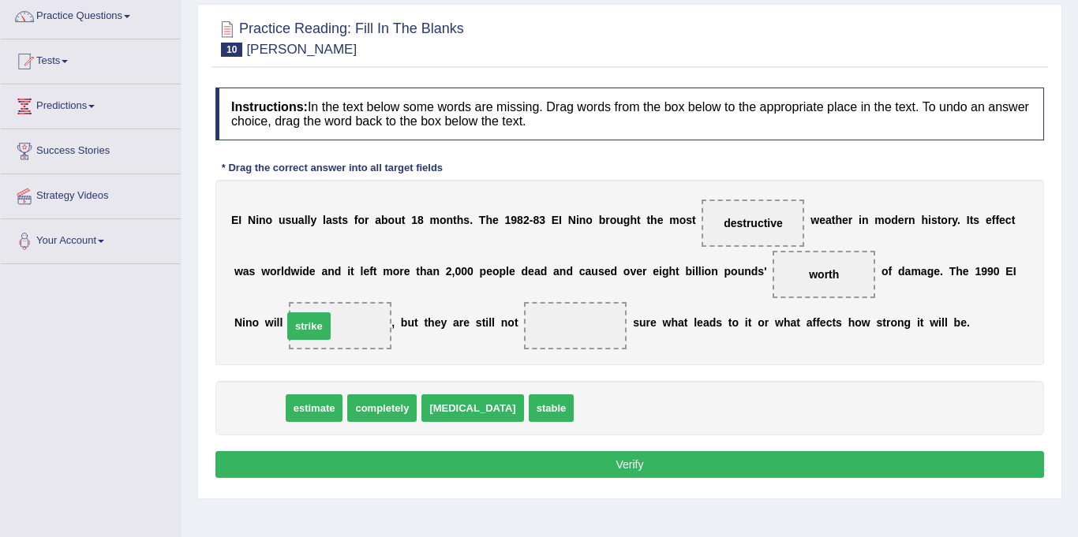
drag, startPoint x: 261, startPoint y: 411, endPoint x: 306, endPoint y: 329, distance: 93.6
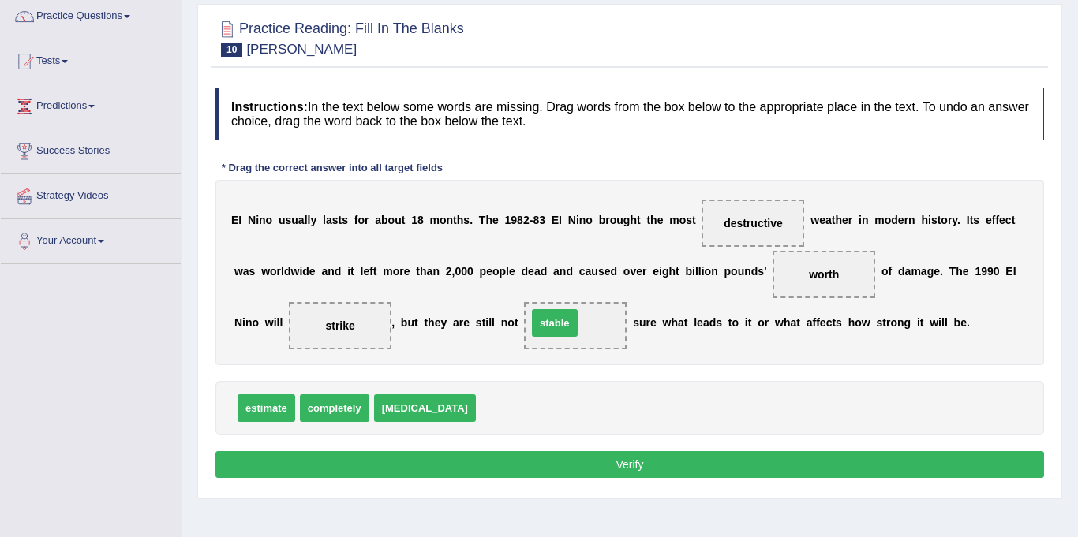
drag, startPoint x: 439, startPoint y: 405, endPoint x: 489, endPoint y: 319, distance: 99.7
drag, startPoint x: 495, startPoint y: 327, endPoint x: 468, endPoint y: 426, distance: 102.2
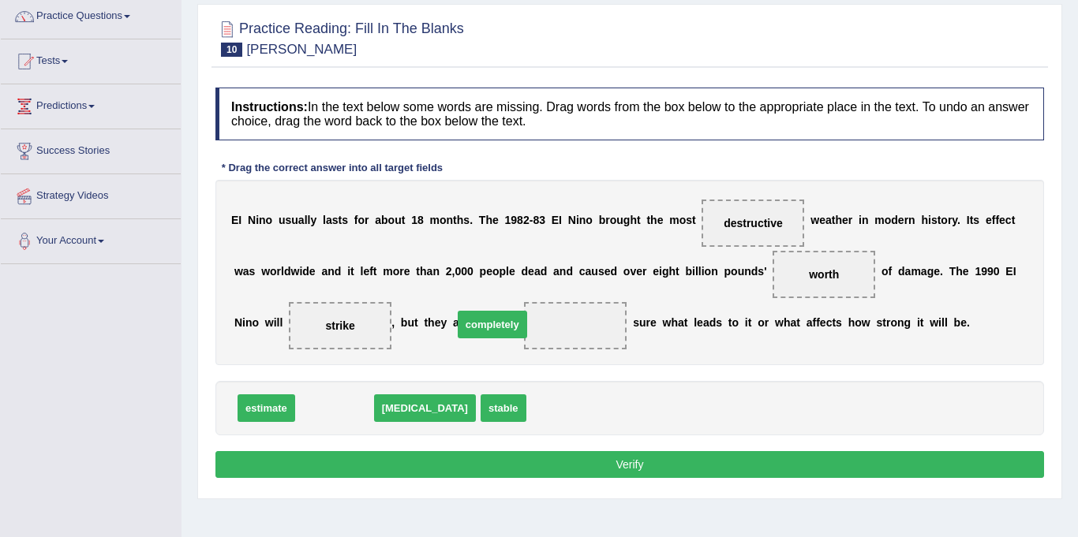
drag, startPoint x: 330, startPoint y: 402, endPoint x: 493, endPoint y: 334, distance: 177.2
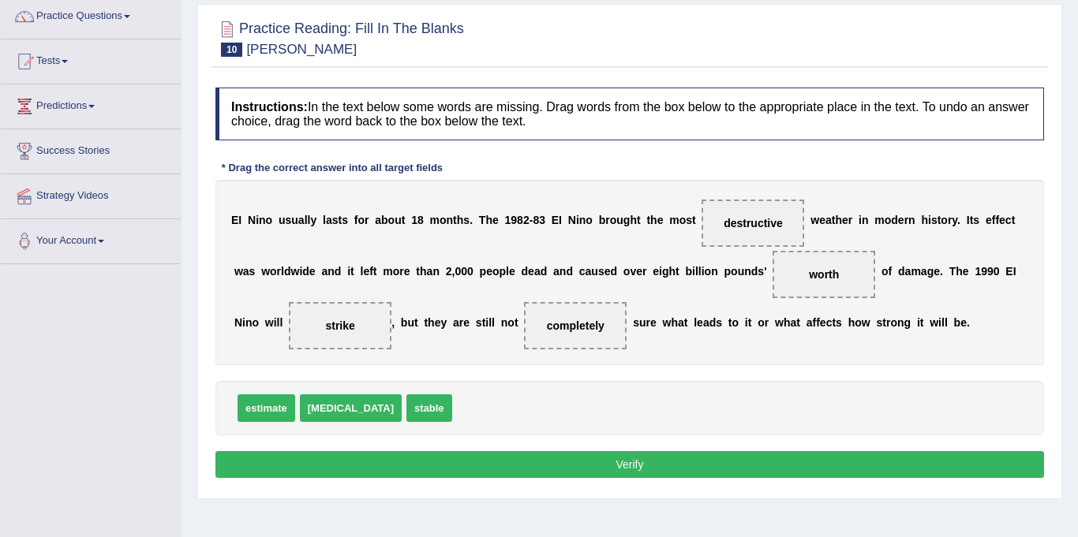
click at [588, 455] on button "Verify" at bounding box center [629, 464] width 829 height 27
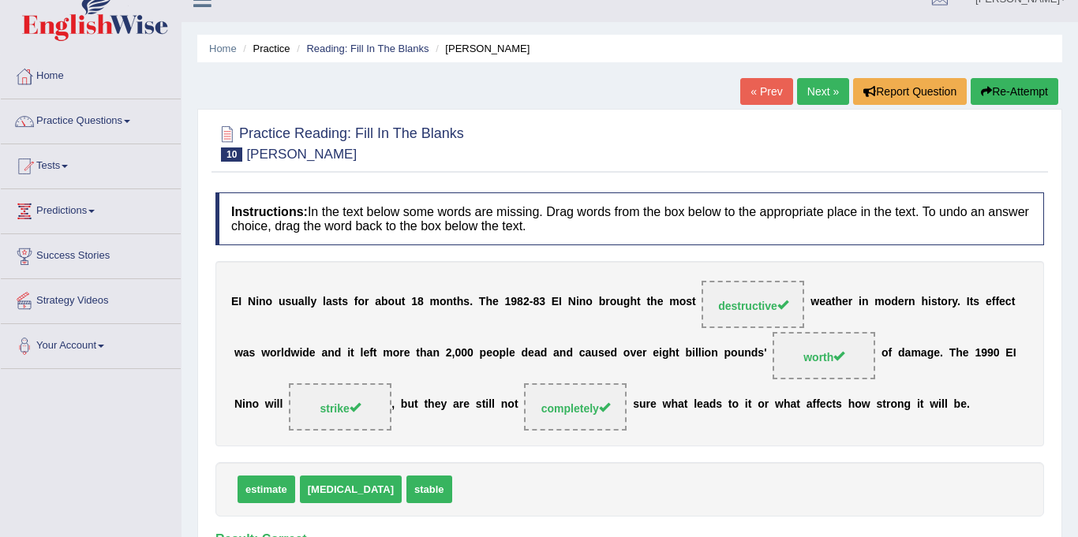
scroll to position [23, 0]
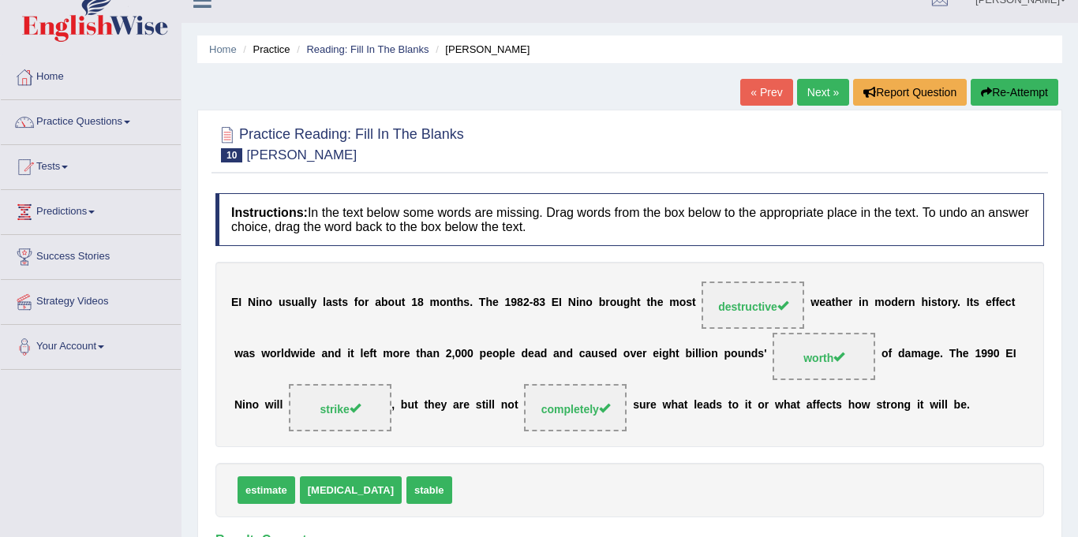
click at [828, 85] on link "Next »" at bounding box center [823, 92] width 52 height 27
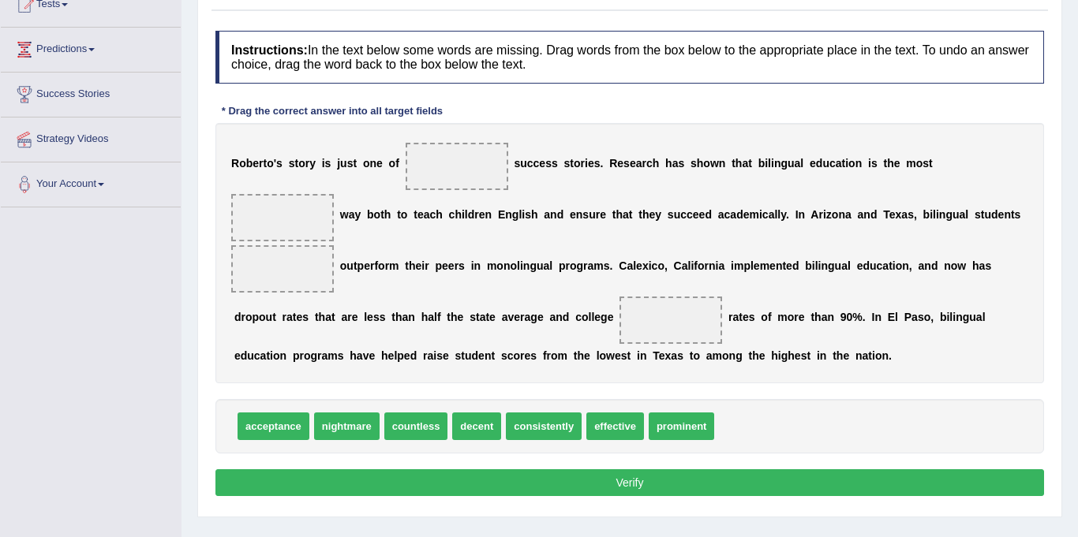
scroll to position [186, 0]
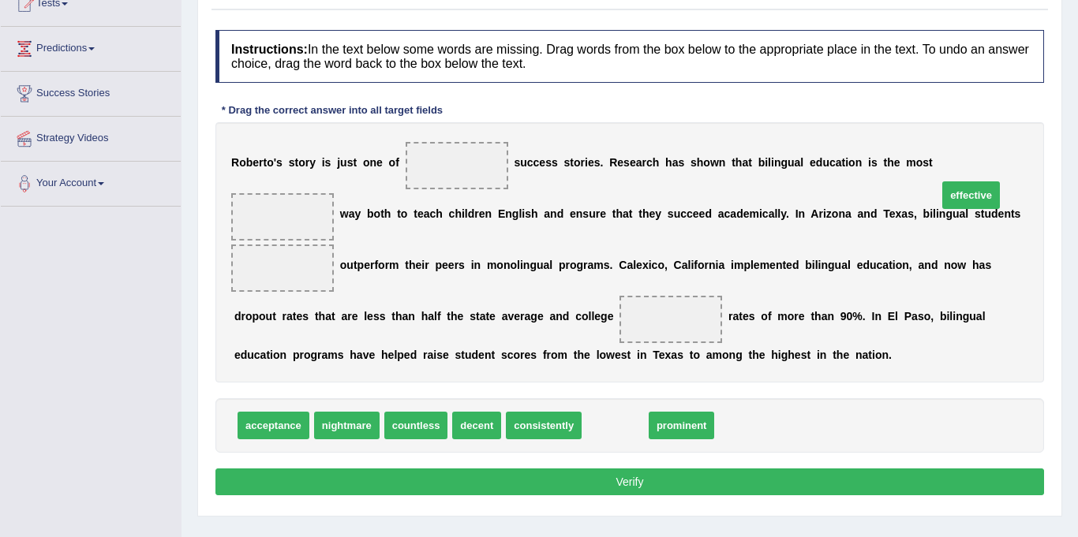
drag, startPoint x: 597, startPoint y: 399, endPoint x: 953, endPoint y: 168, distance: 424.0
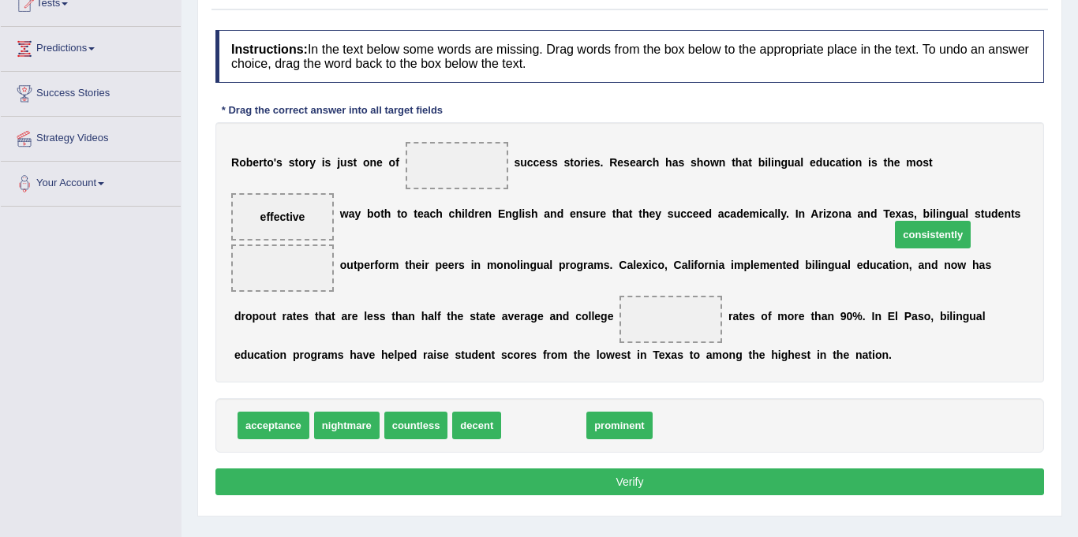
drag, startPoint x: 559, startPoint y: 393, endPoint x: 930, endPoint y: 211, distance: 413.6
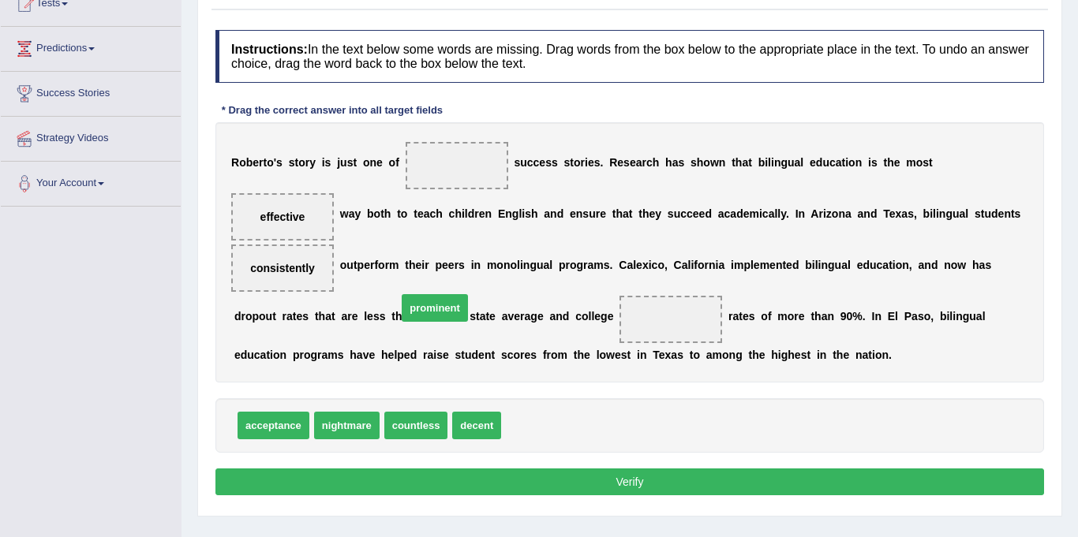
drag, startPoint x: 521, startPoint y: 395, endPoint x: 417, endPoint y: 277, distance: 157.1
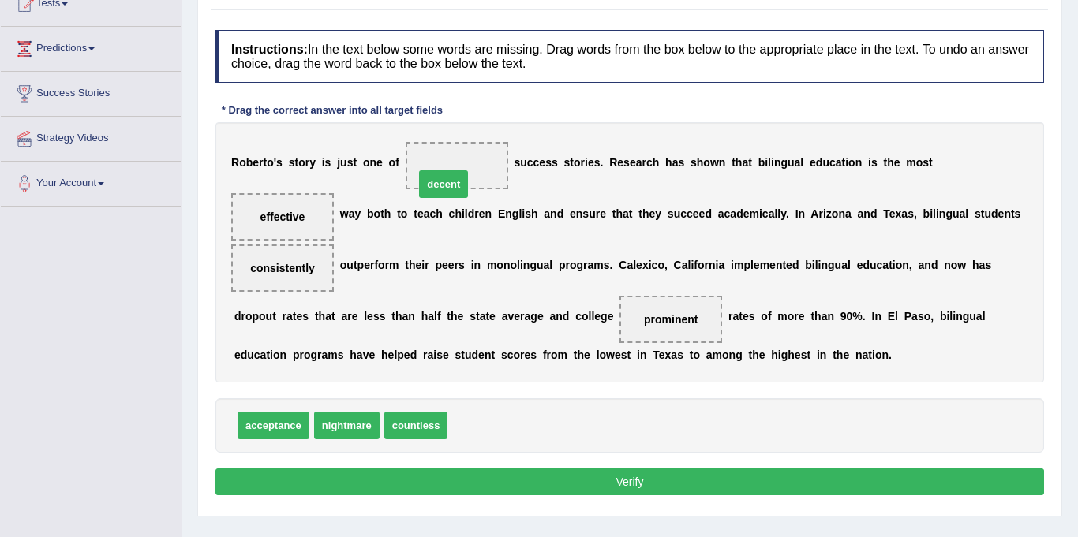
drag, startPoint x: 461, startPoint y: 399, endPoint x: 428, endPoint y: 157, distance: 243.7
click at [543, 469] on button "Verify" at bounding box center [629, 482] width 829 height 27
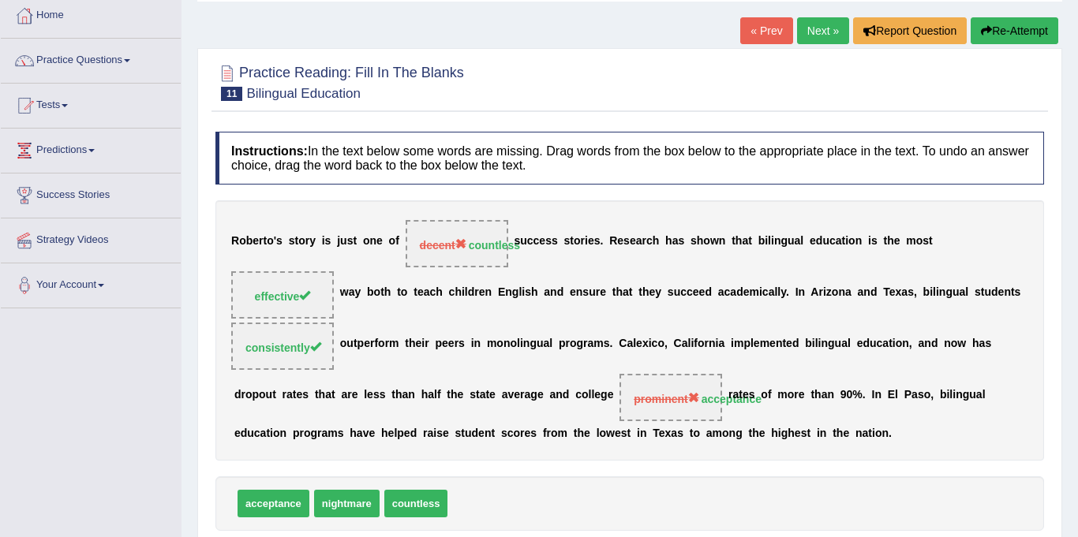
scroll to position [82, 0]
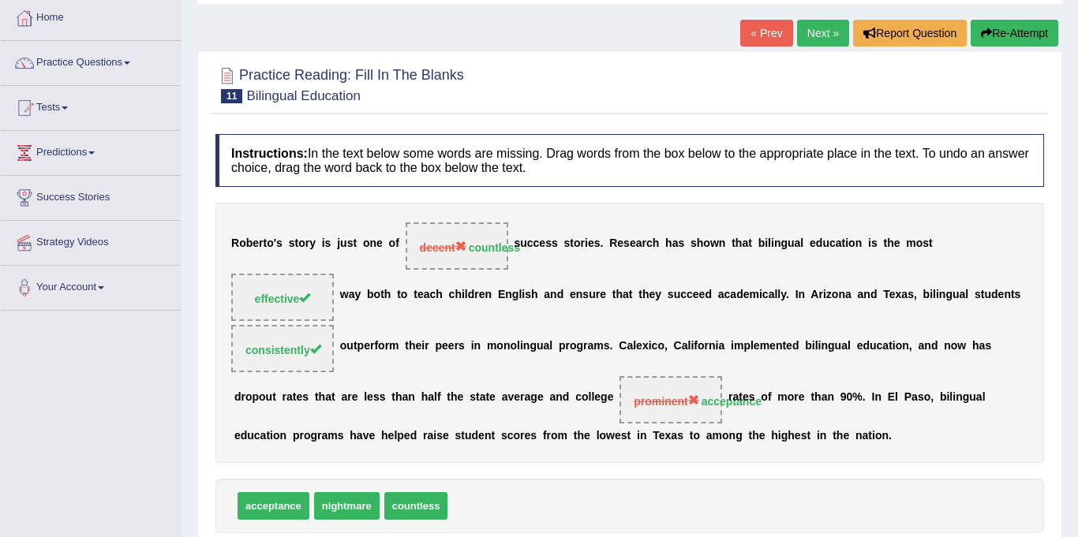
click at [822, 24] on link "Next »" at bounding box center [823, 33] width 52 height 27
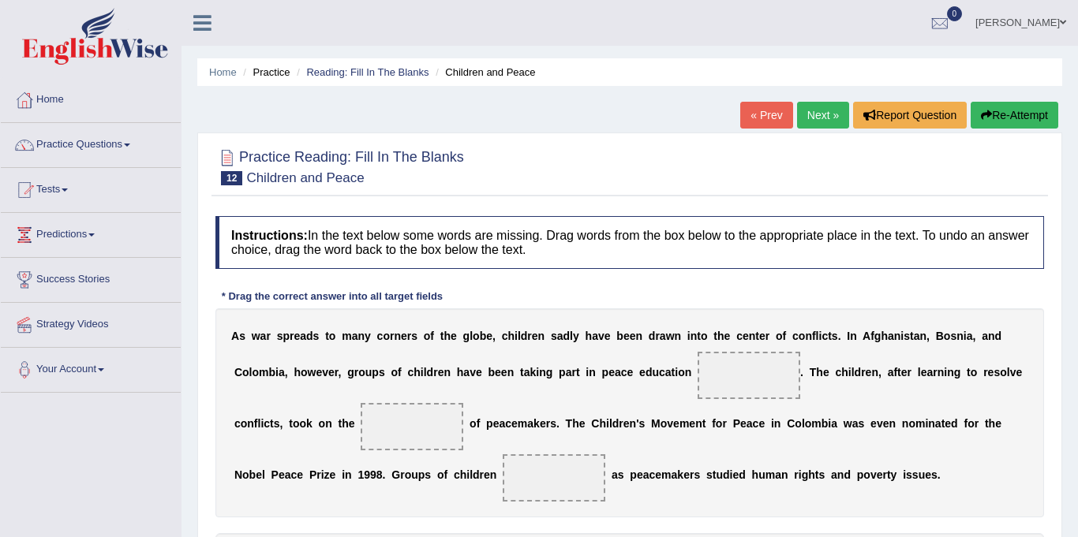
click at [819, 113] on link "Next »" at bounding box center [823, 115] width 52 height 27
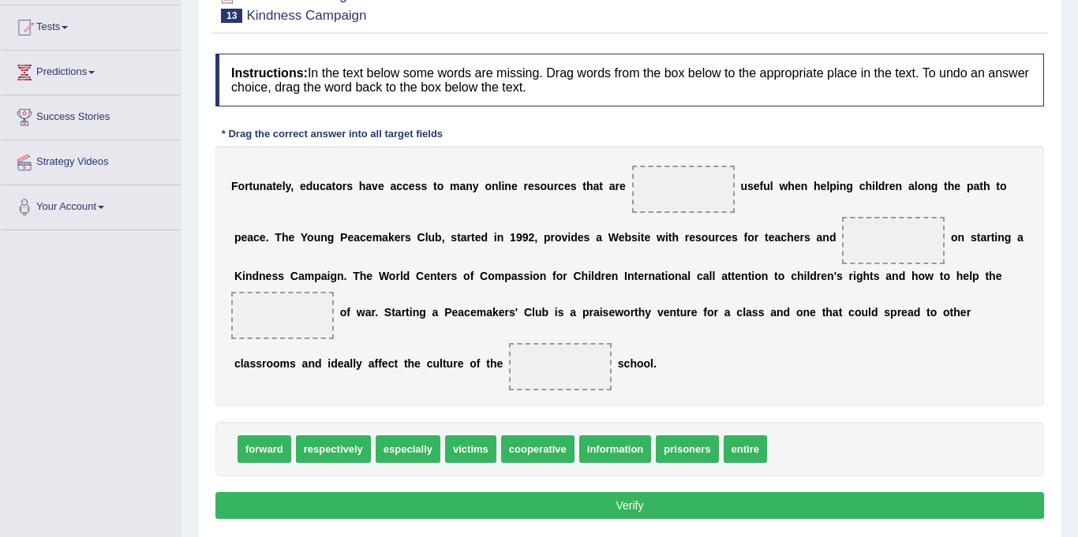
scroll to position [166, 0]
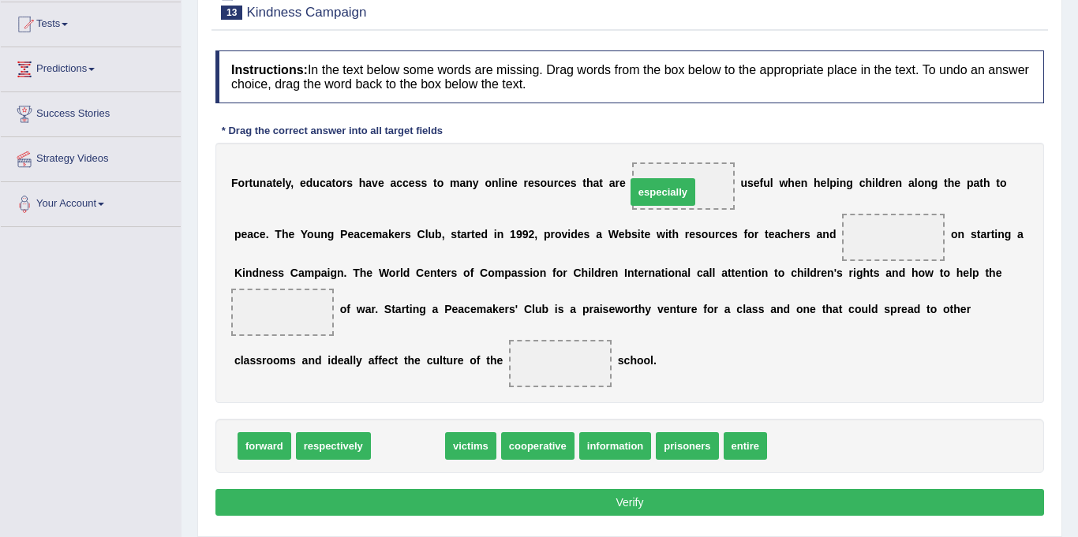
drag, startPoint x: 416, startPoint y: 451, endPoint x: 671, endPoint y: 196, distance: 359.9
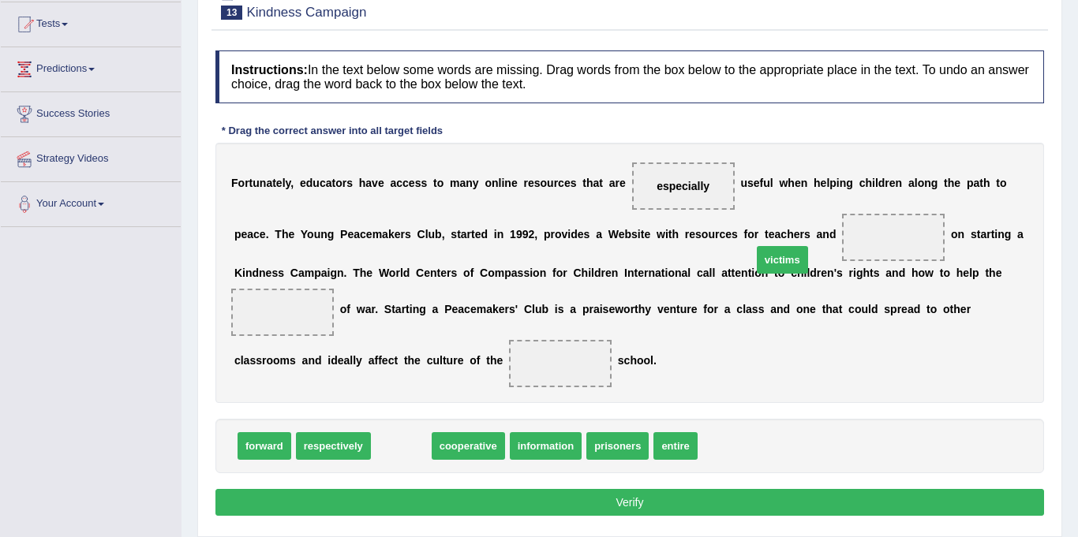
drag, startPoint x: 391, startPoint y: 443, endPoint x: 775, endPoint y: 255, distance: 427.7
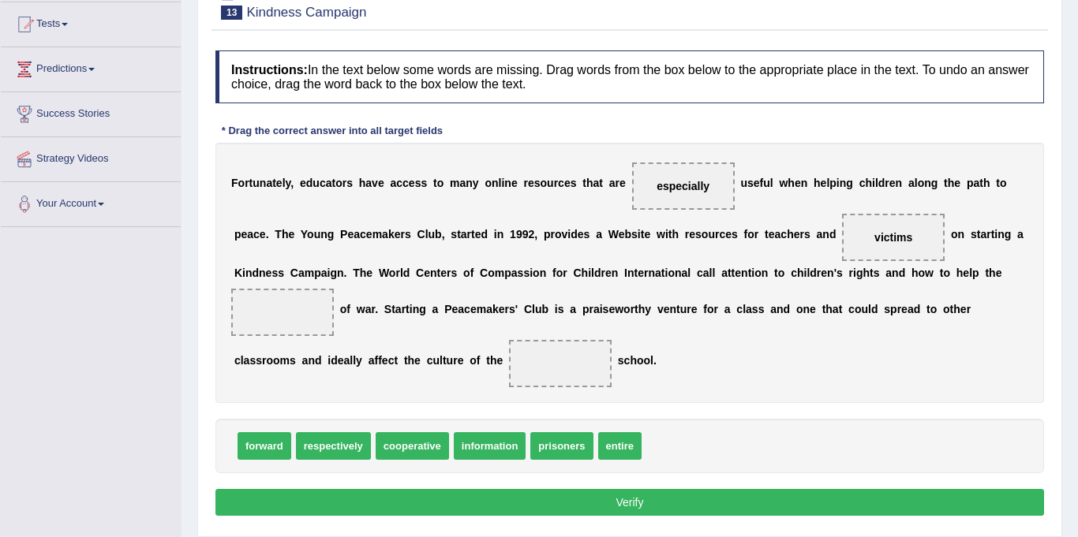
drag, startPoint x: 784, startPoint y: 246, endPoint x: 851, endPoint y: 277, distance: 74.5
click at [855, 281] on div "F o r t u n a t e l y , e d u c a t o r s h a v e a c c e s s t o m a n y o n l…" at bounding box center [629, 273] width 829 height 260
drag, startPoint x: 768, startPoint y: 237, endPoint x: 837, endPoint y: 250, distance: 70.7
click at [863, 261] on div "F o r t u n a t e l y , e d u c a t o r s h a v e a c c e s s t o m a n y o n l…" at bounding box center [629, 273] width 829 height 260
drag, startPoint x: 779, startPoint y: 237, endPoint x: 787, endPoint y: 242, distance: 9.6
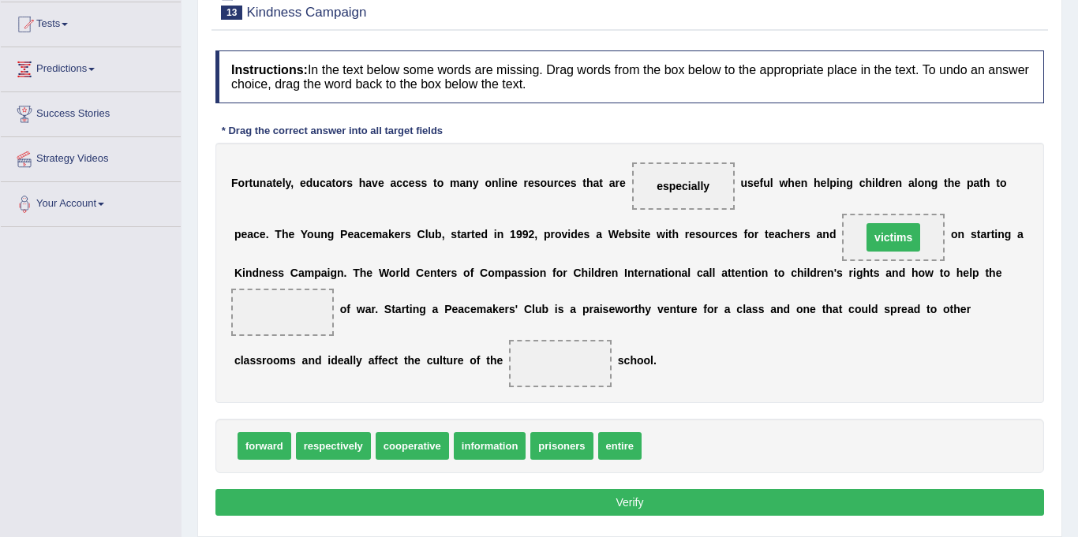
click at [866, 241] on span "victims" at bounding box center [893, 237] width 54 height 28
drag, startPoint x: 788, startPoint y: 241, endPoint x: 745, endPoint y: 230, distance: 45.0
click at [849, 268] on div "F o r t u n a t e l y , e d u c a t o r s h a v e a c c e s s t o m a n y o n l…" at bounding box center [629, 273] width 829 height 260
drag, startPoint x: 784, startPoint y: 233, endPoint x: 904, endPoint y: 279, distance: 129.4
drag, startPoint x: 608, startPoint y: 447, endPoint x: 331, endPoint y: 367, distance: 289.2
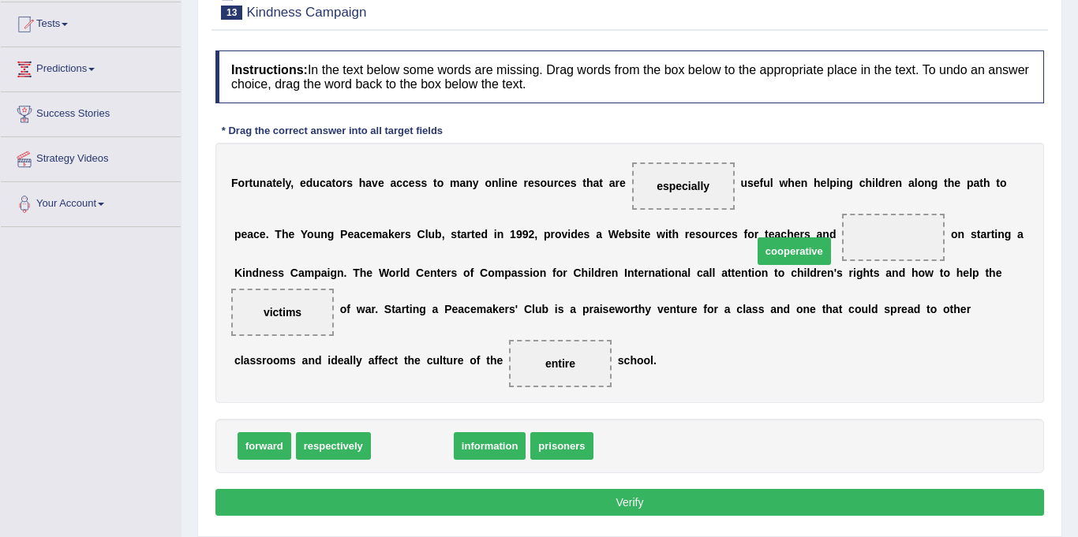
drag, startPoint x: 406, startPoint y: 434, endPoint x: 791, endPoint y: 230, distance: 434.9
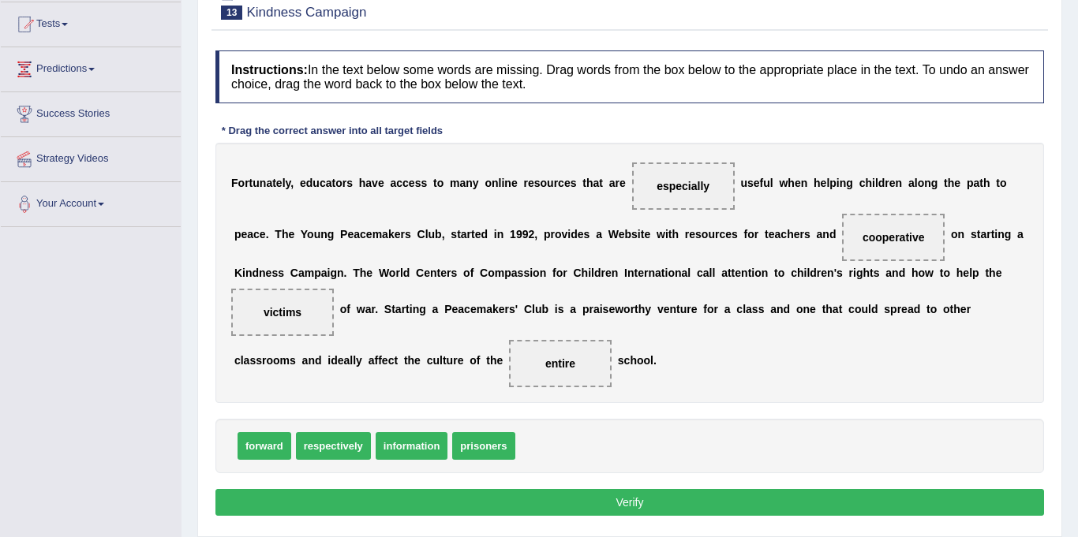
click at [610, 504] on button "Verify" at bounding box center [629, 502] width 829 height 27
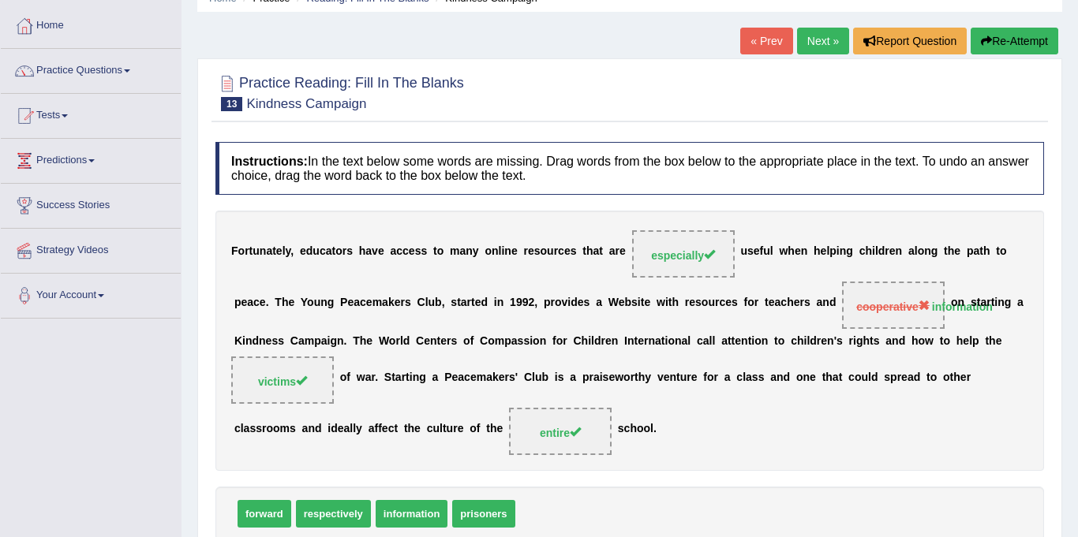
scroll to position [63, 0]
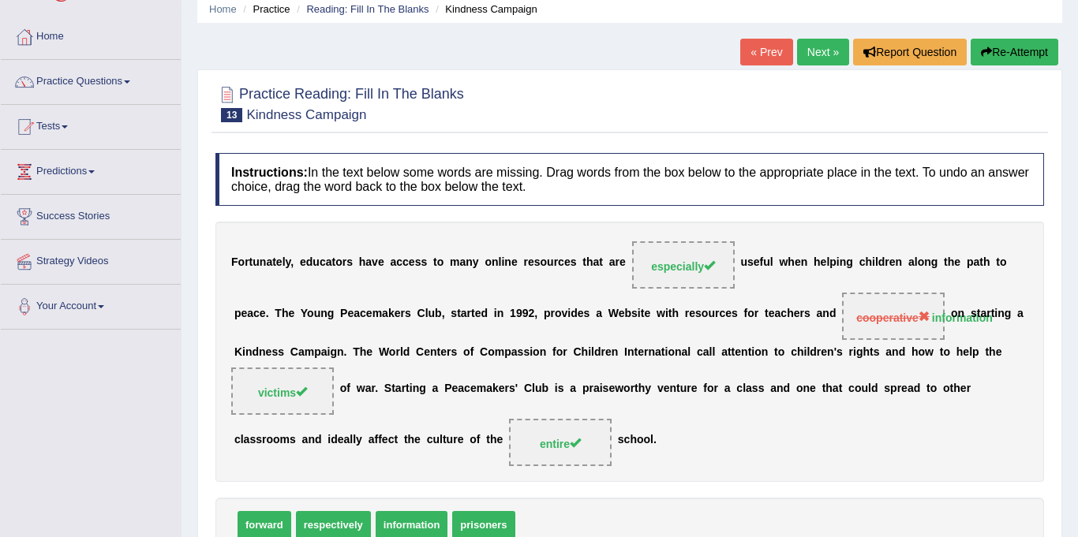
click at [825, 58] on link "Next »" at bounding box center [823, 52] width 52 height 27
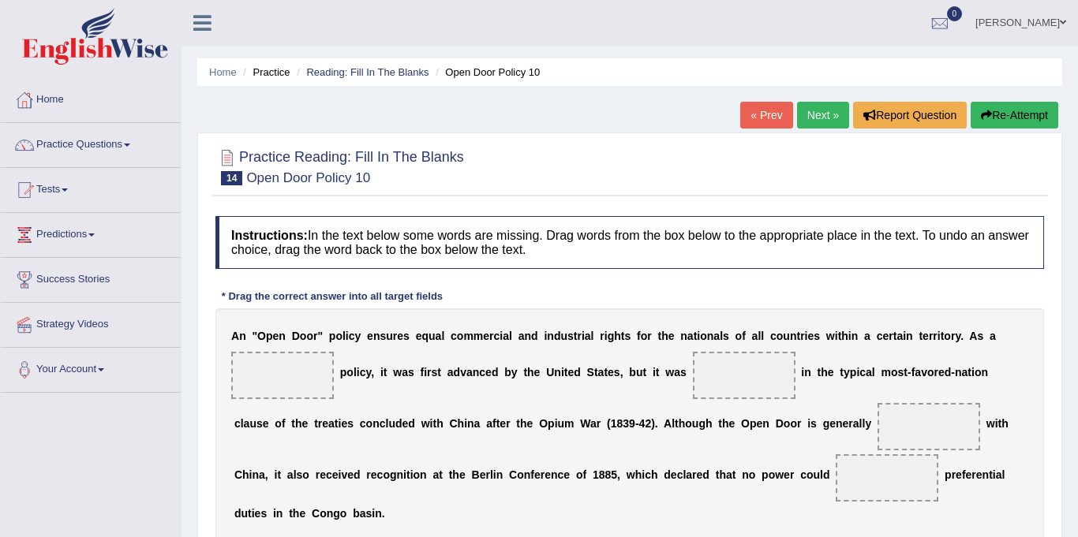
click at [814, 111] on link "Next »" at bounding box center [823, 115] width 52 height 27
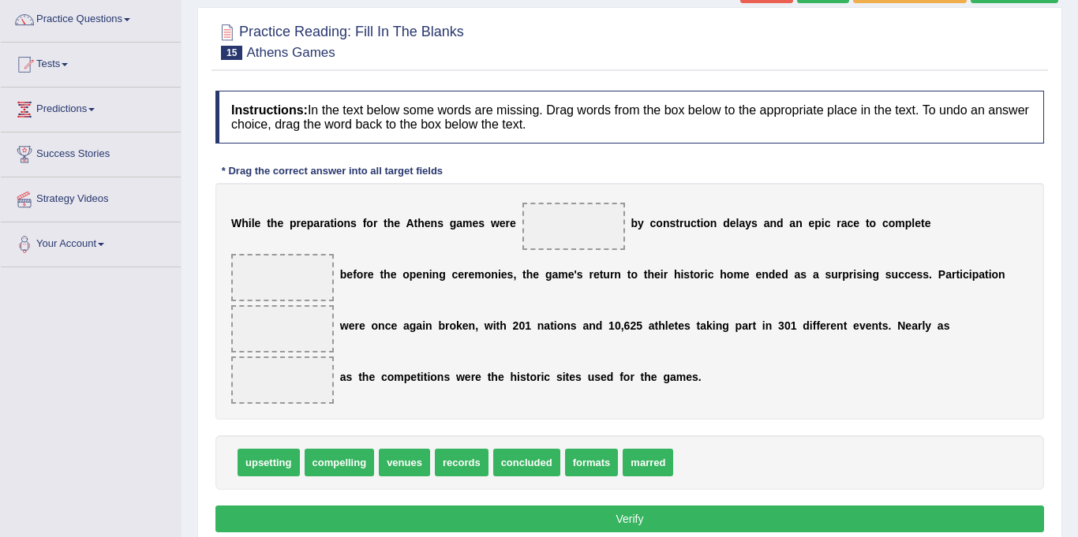
scroll to position [130, 0]
